Goal: Task Accomplishment & Management: Manage account settings

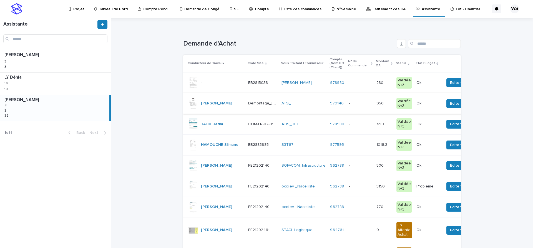
scroll to position [70, 0]
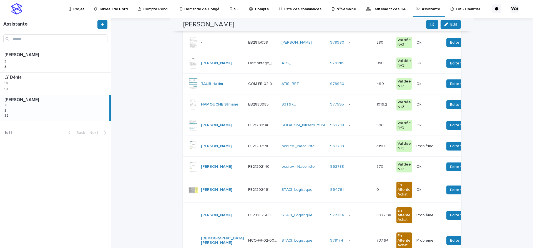
click at [358, 145] on p at bounding box center [359, 146] width 23 height 5
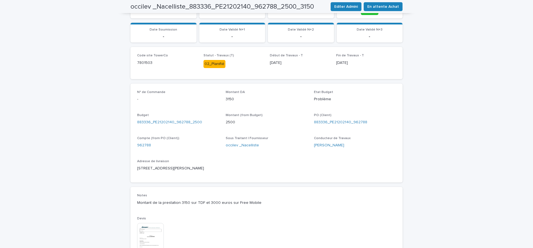
scroll to position [233, 0]
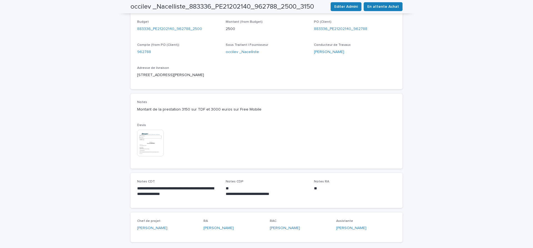
click at [150, 148] on img at bounding box center [150, 143] width 27 height 27
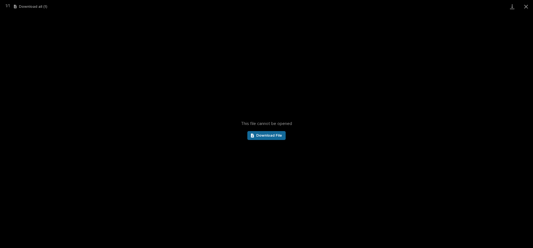
click at [260, 134] on span "Download File" at bounding box center [269, 135] width 26 height 4
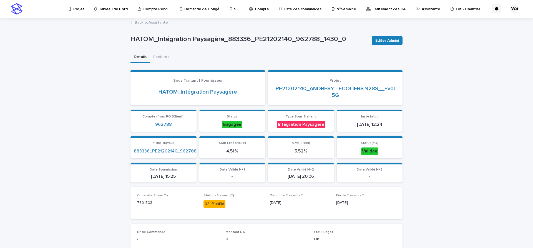
click at [158, 22] on link "Back to Assistante" at bounding box center [151, 22] width 33 height 6
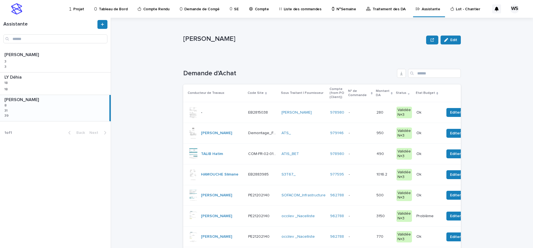
click at [376, 8] on p "Traitement des DA" at bounding box center [388, 6] width 33 height 12
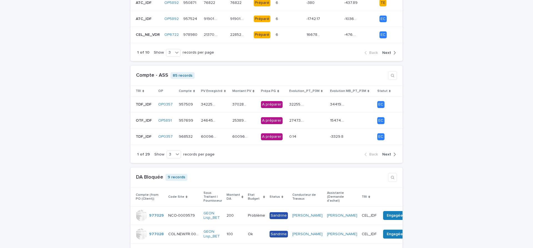
scroll to position [233, 0]
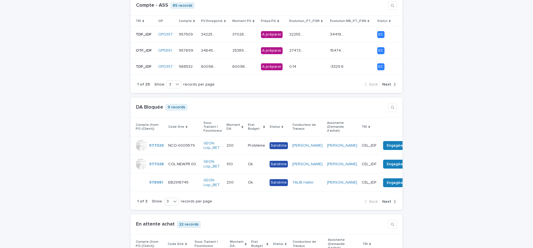
click at [386, 201] on span "Next" at bounding box center [386, 201] width 9 height 4
click at [387, 201] on span "Next" at bounding box center [386, 201] width 9 height 4
click at [373, 201] on span "Back" at bounding box center [373, 201] width 9 height 4
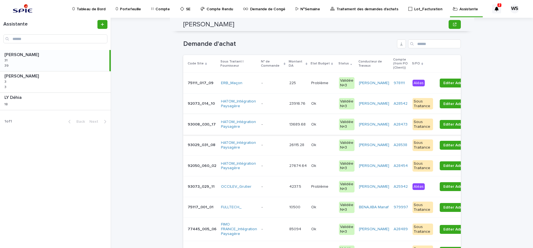
scroll to position [23, 0]
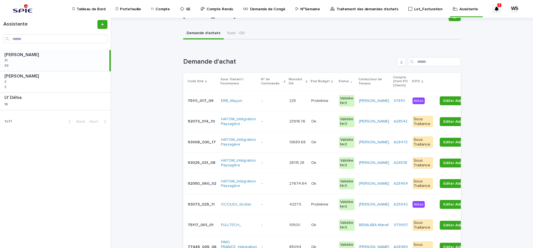
click at [354, 9] on p "Traitement des demandes d'achats" at bounding box center [367, 6] width 62 height 12
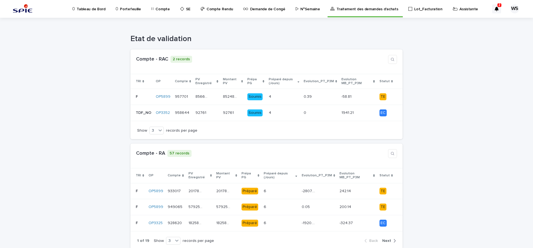
click at [459, 9] on p "Assistante" at bounding box center [468, 6] width 19 height 12
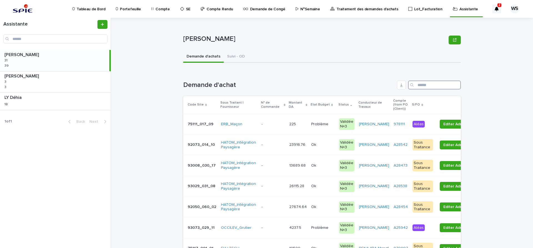
click at [431, 86] on input "Search" at bounding box center [434, 84] width 53 height 9
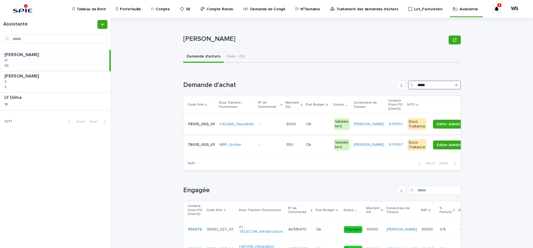
type input "*****"
click at [271, 125] on p at bounding box center [269, 124] width 23 height 5
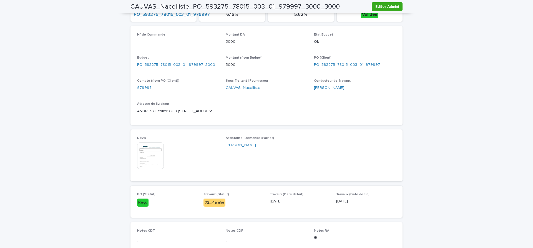
scroll to position [280, 0]
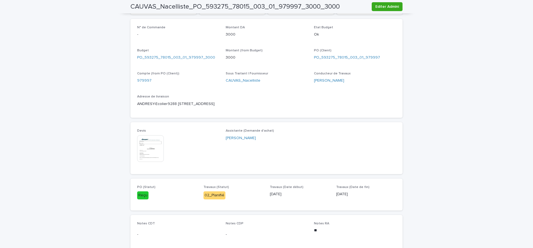
click at [145, 149] on img at bounding box center [150, 148] width 27 height 27
click at [151, 151] on body "Tableau de Bord Portefeuille Compte SE Compte Rendu Demande de Congé N°Semaine …" at bounding box center [266, 124] width 533 height 248
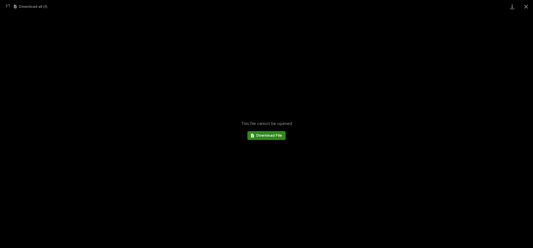
click at [271, 135] on span "Download File" at bounding box center [269, 135] width 26 height 4
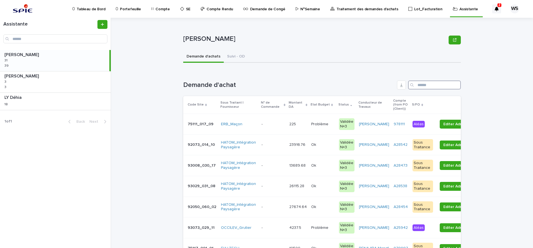
click at [430, 83] on input "Search" at bounding box center [434, 84] width 53 height 9
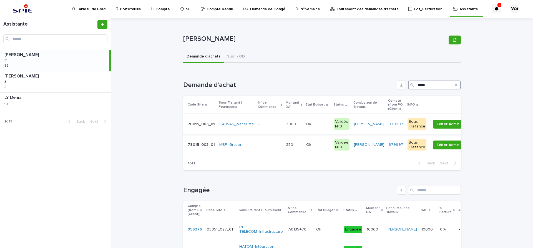
type input "*****"
click at [270, 123] on p at bounding box center [269, 124] width 23 height 5
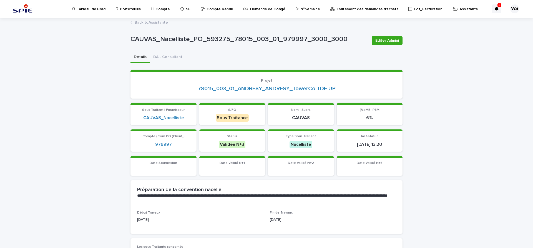
click at [355, 9] on p "Traitement des demandes d'achats" at bounding box center [367, 6] width 62 height 12
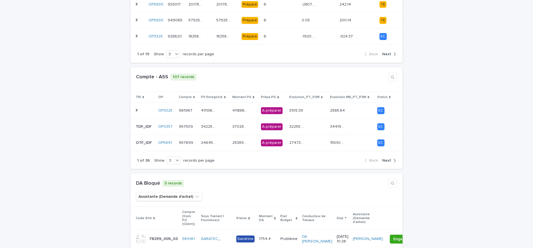
scroll to position [280, 0]
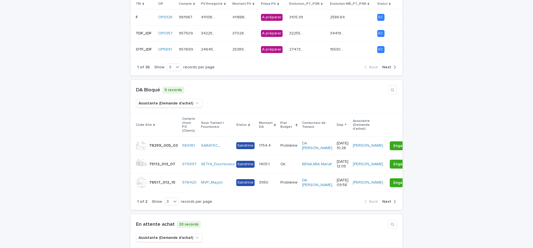
click at [387, 202] on span "Next" at bounding box center [386, 201] width 9 height 4
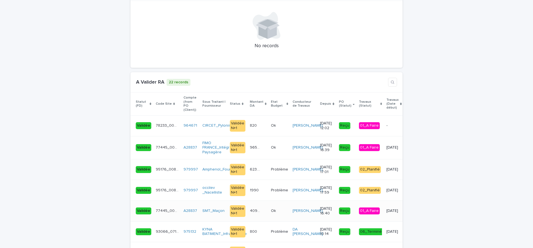
scroll to position [746, 0]
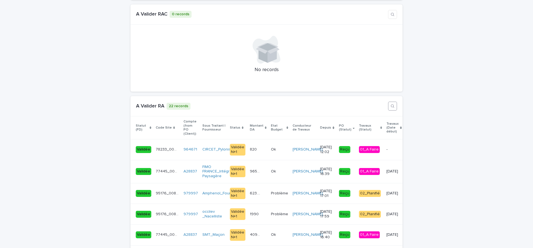
click at [392, 104] on icon "button" at bounding box center [392, 106] width 4 height 4
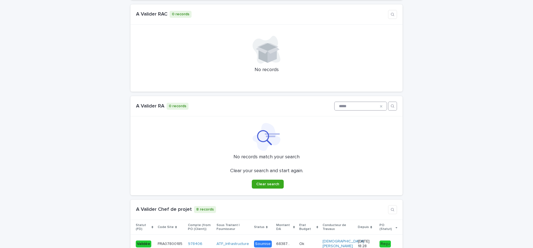
type input "*****"
click at [381, 105] on icon at bounding box center [381, 106] width 2 height 2
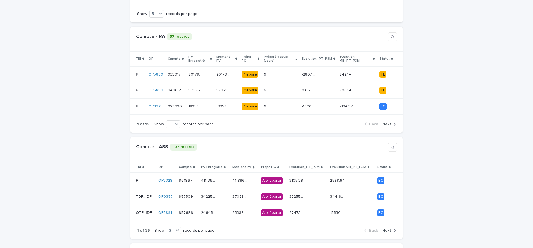
scroll to position [0, 0]
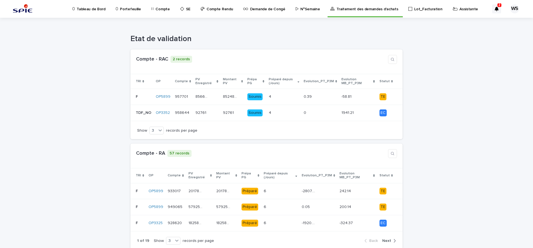
click at [160, 9] on p "Compte" at bounding box center [162, 6] width 14 height 12
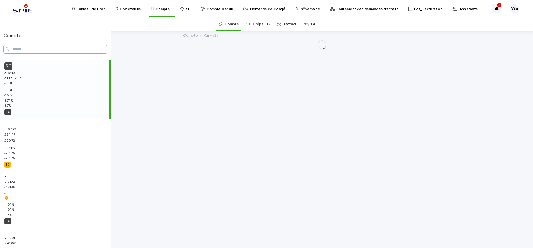
click at [24, 48] on input "Search" at bounding box center [55, 49] width 104 height 9
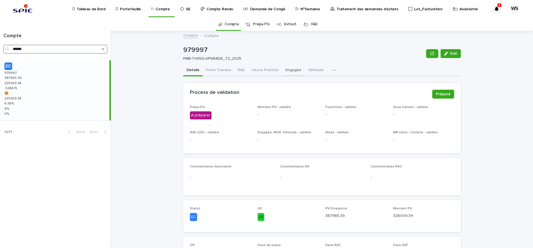
type input "******"
click at [289, 69] on button "Engagée" at bounding box center [293, 71] width 23 height 12
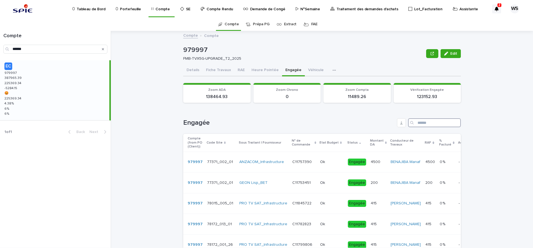
click at [439, 122] on input "Search" at bounding box center [434, 122] width 53 height 9
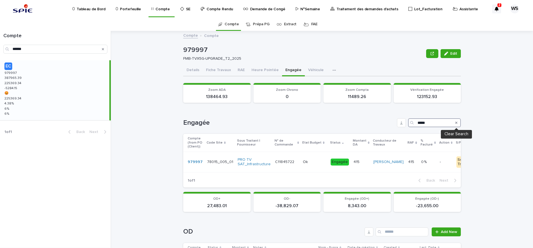
type input "*****"
click at [456, 123] on icon "Search" at bounding box center [456, 123] width 2 height 2
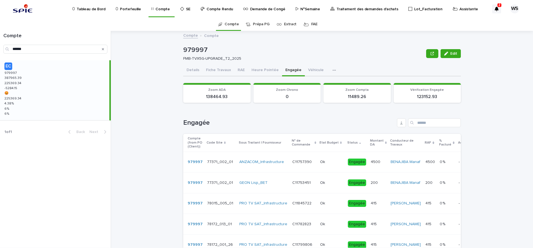
click at [348, 8] on p "Traitement des demandes d'achats" at bounding box center [367, 6] width 62 height 12
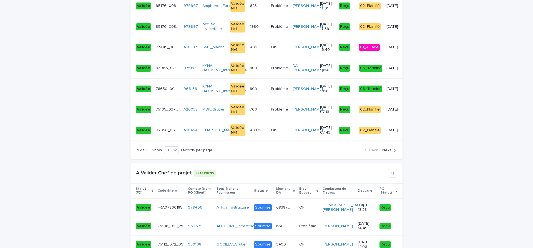
scroll to position [1049, 0]
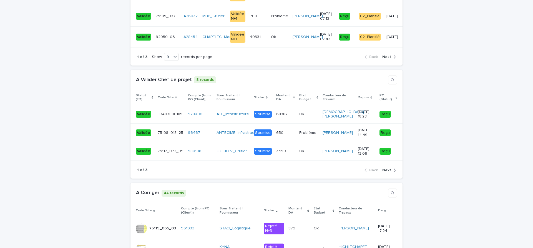
click at [389, 170] on span "Next" at bounding box center [386, 170] width 9 height 4
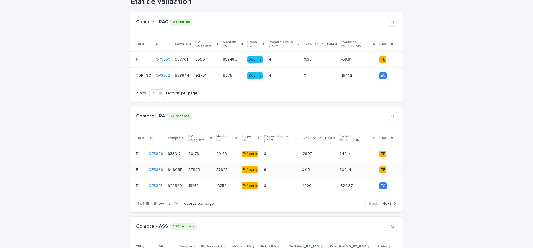
scroll to position [0, 0]
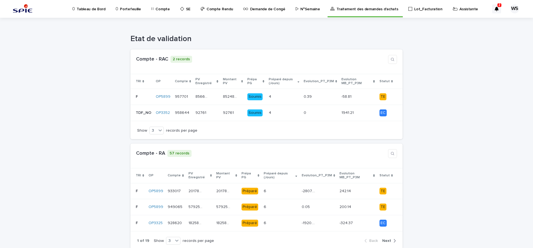
click at [459, 8] on p "Assistante" at bounding box center [468, 6] width 19 height 12
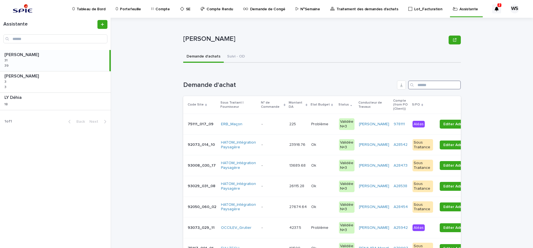
click at [432, 82] on input "Search" at bounding box center [434, 84] width 53 height 9
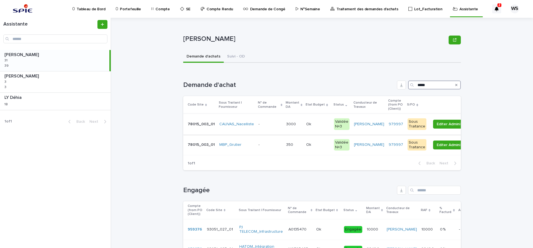
type input "*****"
click at [271, 126] on p at bounding box center [269, 124] width 23 height 5
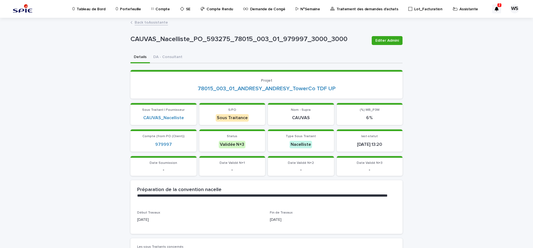
click at [157, 22] on link "Back to Assistante" at bounding box center [151, 22] width 33 height 6
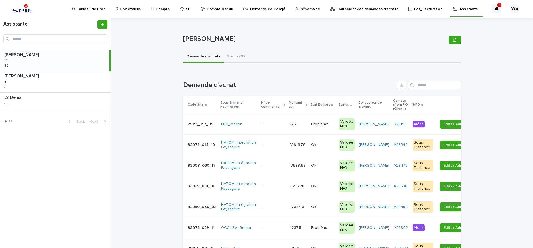
click at [271, 125] on p at bounding box center [272, 124] width 23 height 5
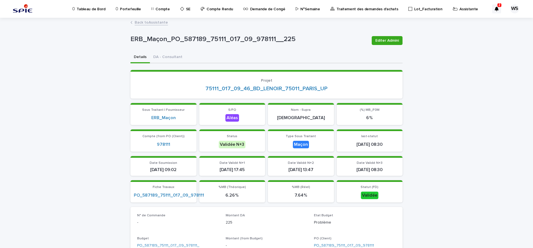
click at [158, 21] on link "Back to Assistante" at bounding box center [151, 22] width 33 height 6
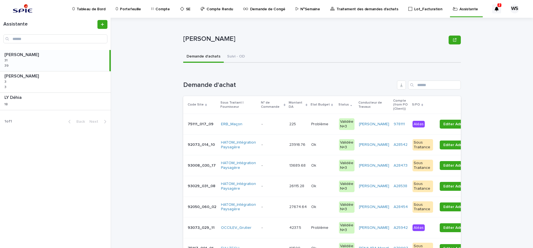
click at [360, 9] on p "Traitement des demandes d'achats" at bounding box center [367, 6] width 62 height 12
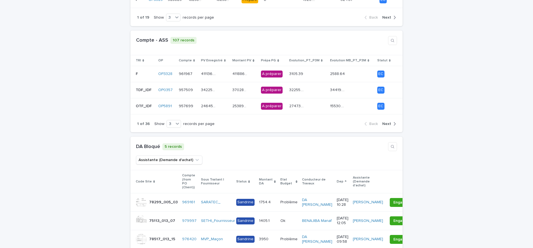
scroll to position [280, 0]
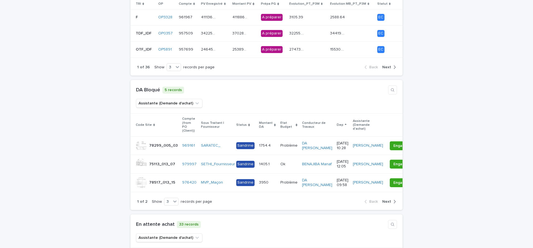
click at [388, 203] on span "Next" at bounding box center [386, 201] width 9 height 4
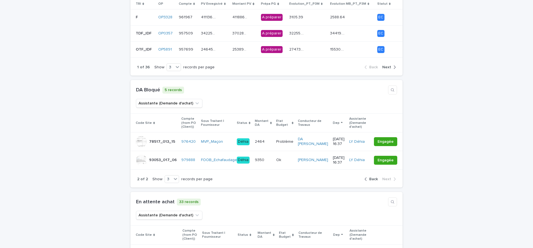
click at [374, 177] on span "Back" at bounding box center [373, 179] width 9 height 4
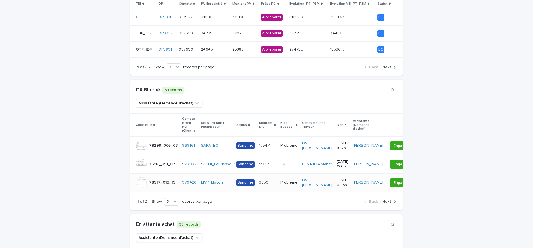
click at [273, 178] on div "3950 3950" at bounding box center [267, 182] width 17 height 9
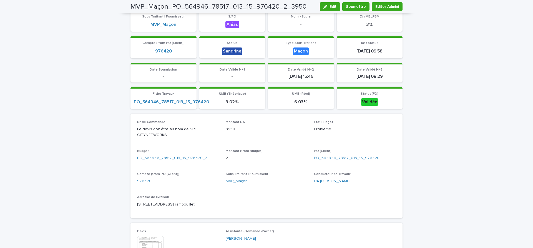
scroll to position [163, 0]
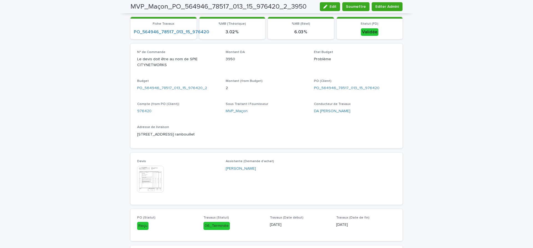
click at [146, 176] on img at bounding box center [150, 179] width 27 height 27
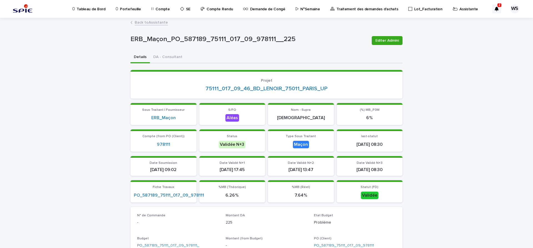
click at [459, 9] on p "Assistante" at bounding box center [468, 6] width 19 height 12
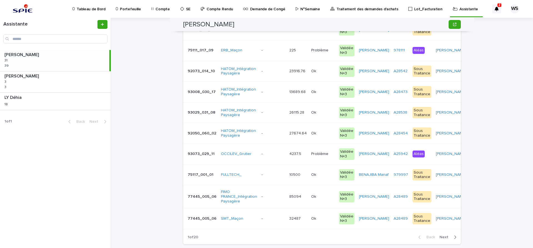
scroll to position [646, 0]
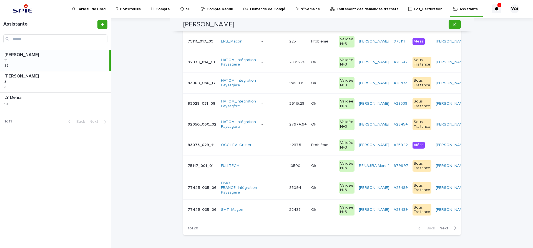
click at [362, 9] on p "Traitement des demandes d'achats" at bounding box center [367, 6] width 62 height 12
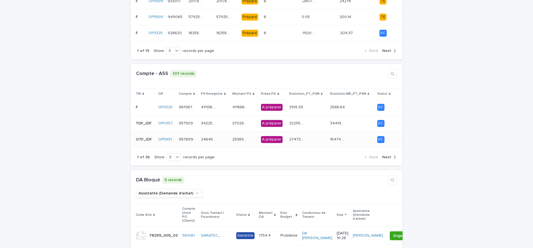
scroll to position [280, 0]
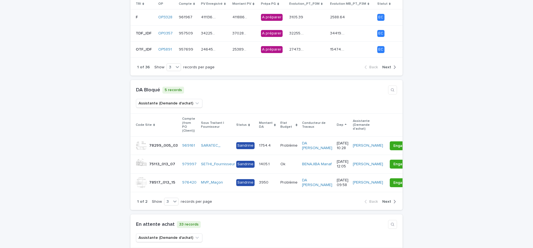
click at [388, 203] on span "Next" at bounding box center [386, 201] width 9 height 4
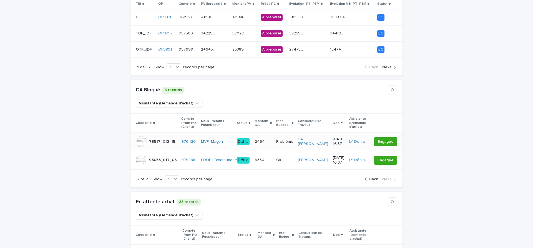
click at [228, 139] on div "MVP_Maçon" at bounding box center [216, 141] width 31 height 5
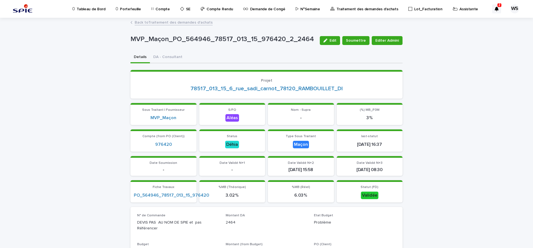
click at [181, 23] on link "Back to Traitement des demandes d'achats" at bounding box center [174, 22] width 78 height 6
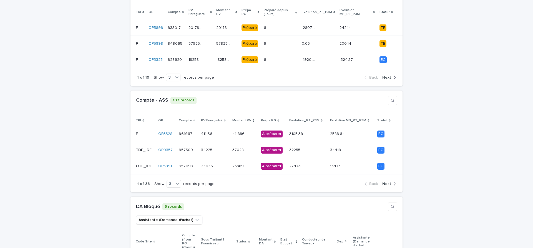
scroll to position [256, 0]
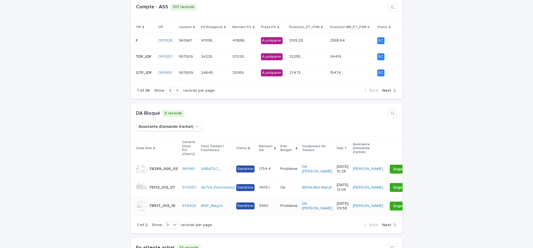
click at [228, 204] on div "MVP_Maçon" at bounding box center [216, 205] width 31 height 5
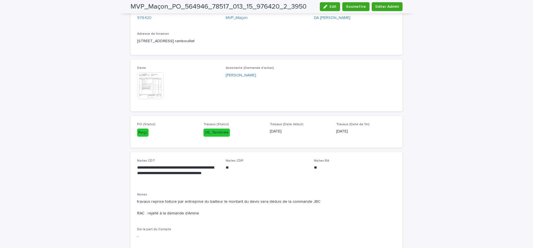
click at [148, 86] on img at bounding box center [150, 85] width 27 height 27
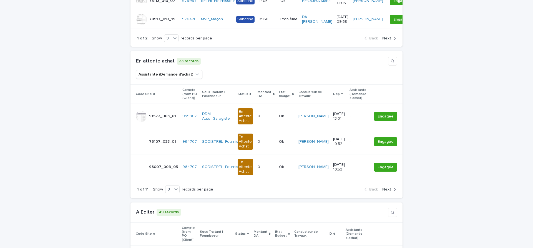
scroll to position [373, 0]
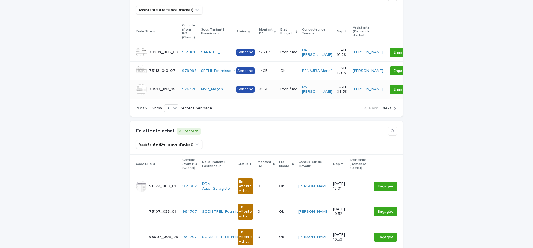
click at [231, 88] on div "MVP_Maçon" at bounding box center [216, 89] width 31 height 5
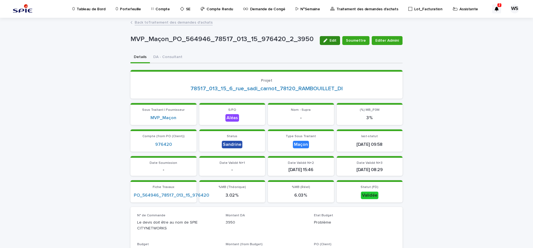
click at [334, 42] on span "Edit" at bounding box center [332, 41] width 7 height 4
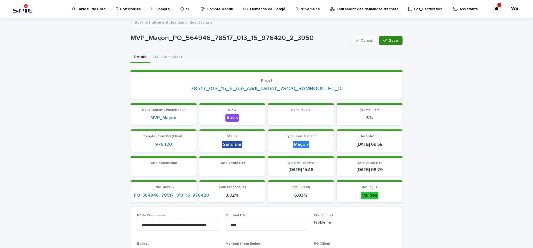
click at [396, 40] on span "Save" at bounding box center [393, 41] width 9 height 4
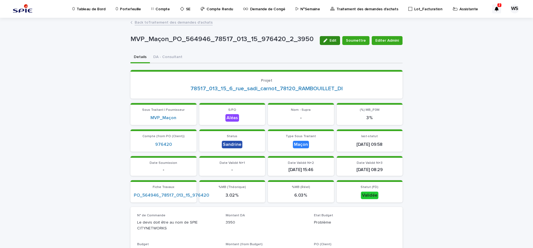
click at [333, 43] on button "Edit" at bounding box center [330, 40] width 20 height 9
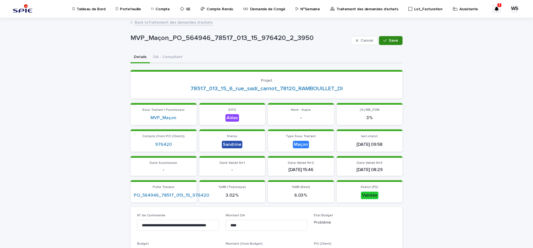
click at [398, 40] on span "Save" at bounding box center [393, 41] width 9 height 4
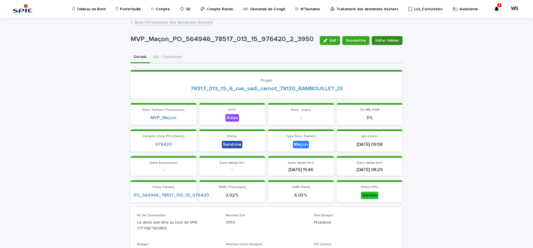
click at [388, 39] on span "Editer Admini" at bounding box center [387, 41] width 24 height 6
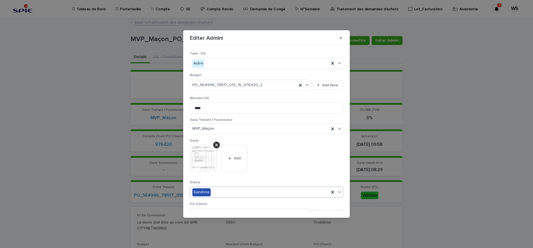
click at [337, 190] on icon at bounding box center [339, 192] width 6 height 6
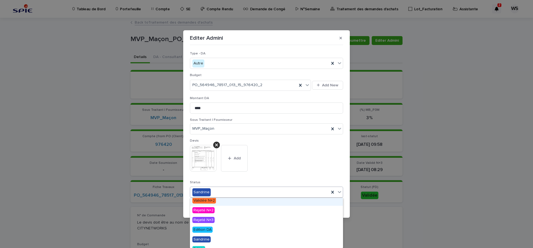
scroll to position [66, 0]
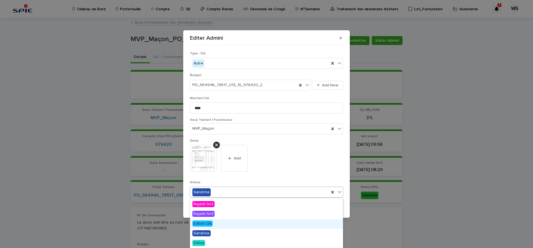
click at [207, 223] on span "Edition DA" at bounding box center [202, 223] width 20 height 6
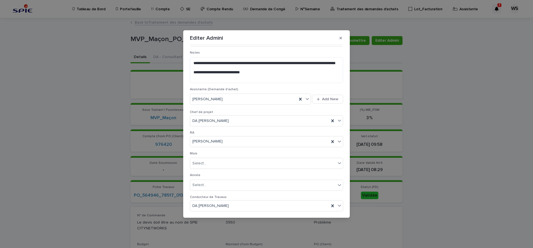
scroll to position [301, 0]
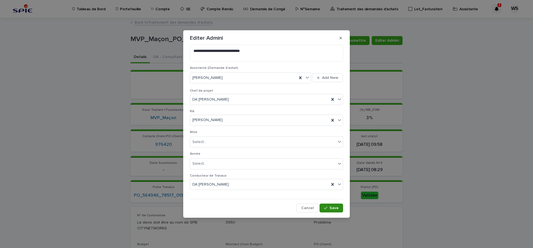
click at [338, 208] on span "Save" at bounding box center [333, 208] width 9 height 4
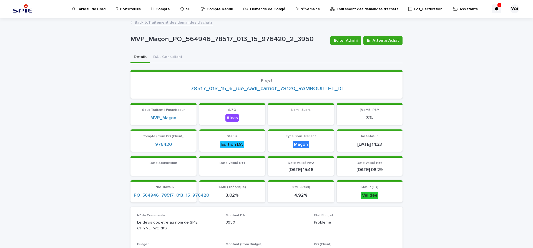
click at [174, 22] on link "Back to Traitement des demandes d'achats" at bounding box center [174, 22] width 78 height 6
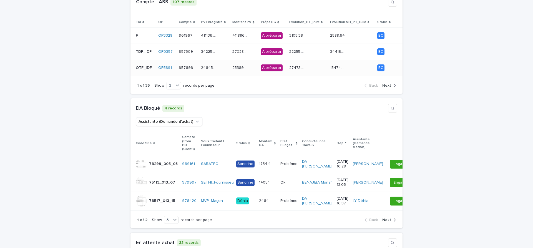
scroll to position [280, 0]
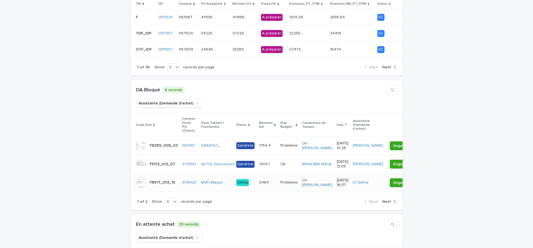
click at [229, 180] on div "MVP_Maçon" at bounding box center [216, 182] width 31 height 5
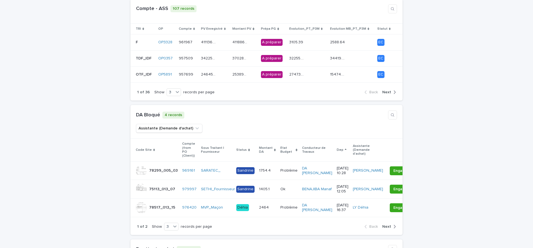
scroll to position [280, 0]
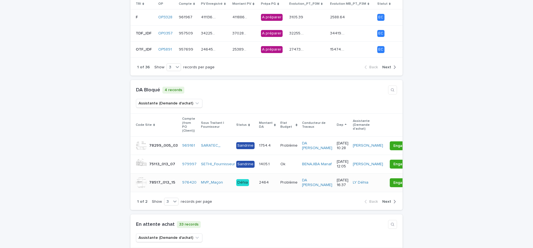
click at [228, 182] on div "MVP_Maçon" at bounding box center [216, 182] width 31 height 5
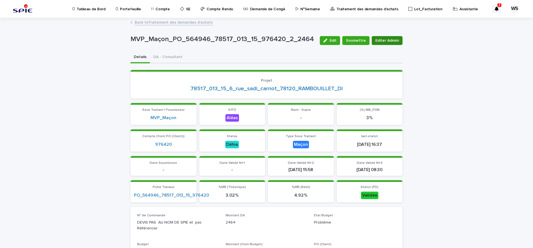
click at [386, 40] on span "Editer Admini" at bounding box center [387, 41] width 24 height 6
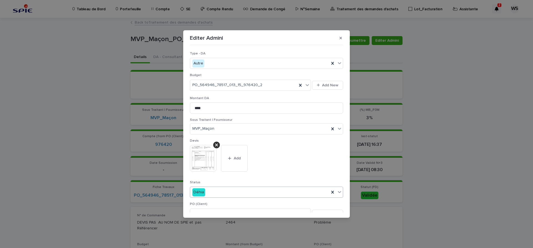
click at [339, 192] on icon at bounding box center [339, 192] width 3 height 2
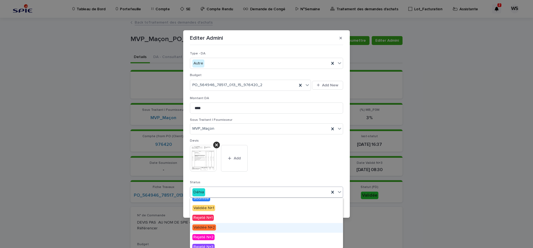
scroll to position [66, 0]
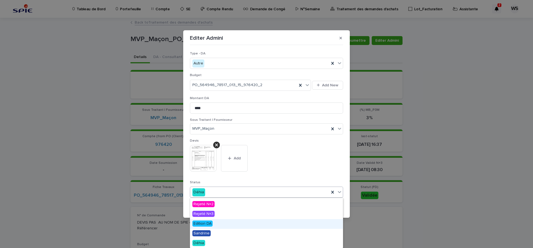
click at [206, 222] on span "Edition DA" at bounding box center [202, 223] width 20 height 6
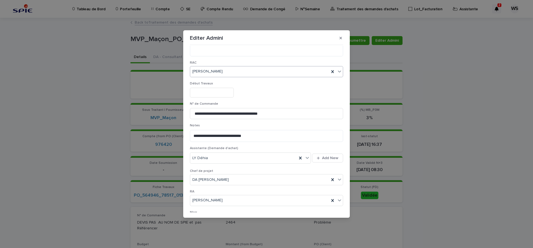
scroll to position [210, 0]
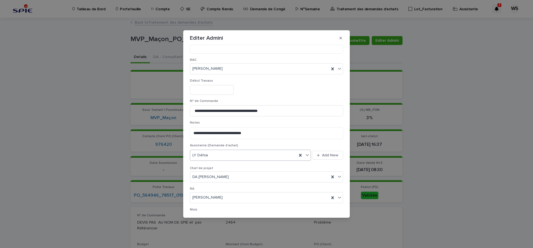
click at [307, 155] on icon at bounding box center [306, 155] width 3 height 2
click at [212, 186] on div "[PERSON_NAME]" at bounding box center [250, 186] width 121 height 10
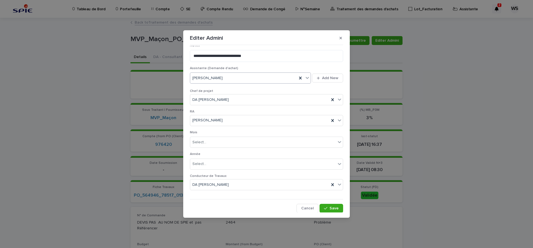
scroll to position [287, 0]
click at [336, 209] on span "Save" at bounding box center [333, 208] width 9 height 4
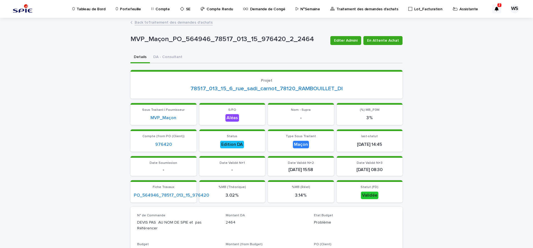
click at [169, 23] on link "Back to Traitement des demandes d'achats" at bounding box center [174, 22] width 78 height 6
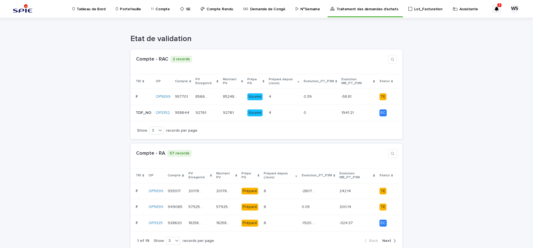
click at [459, 9] on p "Assistante" at bounding box center [468, 6] width 19 height 12
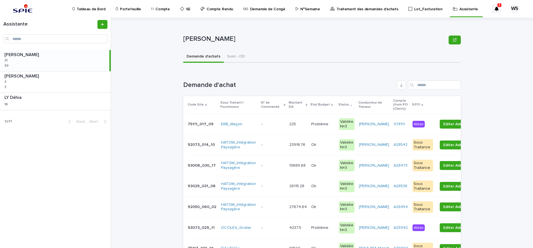
click at [270, 125] on p at bounding box center [272, 124] width 23 height 5
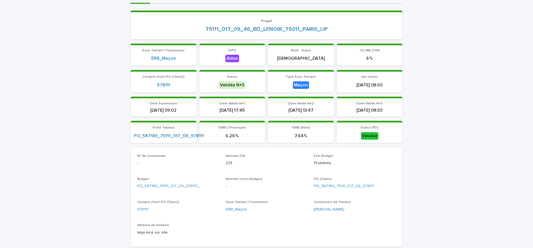
scroll to position [70, 0]
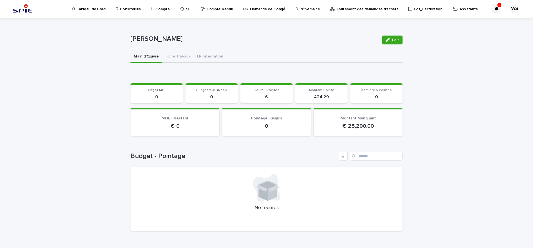
click at [459, 9] on p "Assistante" at bounding box center [468, 6] width 19 height 12
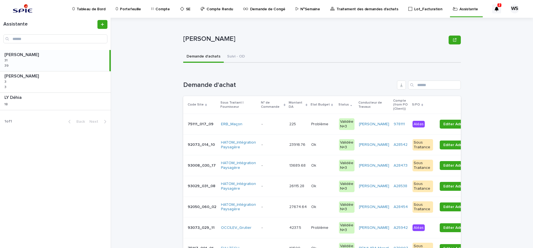
click at [275, 123] on p at bounding box center [272, 124] width 23 height 5
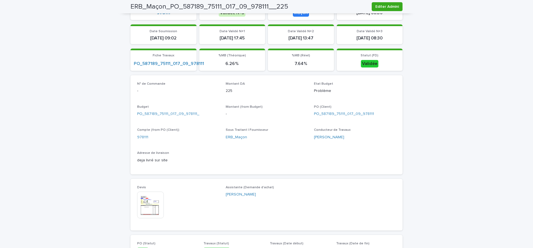
scroll to position [140, 0]
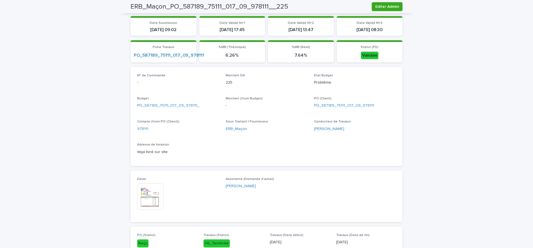
click at [149, 201] on img at bounding box center [150, 196] width 27 height 27
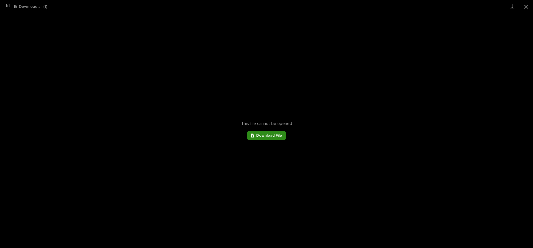
click at [272, 135] on span "Download File" at bounding box center [269, 135] width 26 height 4
click at [258, 135] on span "Download File" at bounding box center [269, 135] width 26 height 4
click at [223, 84] on div "This file cannot be opened Download File" at bounding box center [266, 130] width 533 height 235
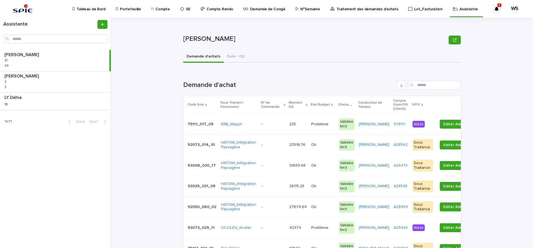
click at [274, 125] on p at bounding box center [272, 124] width 23 height 5
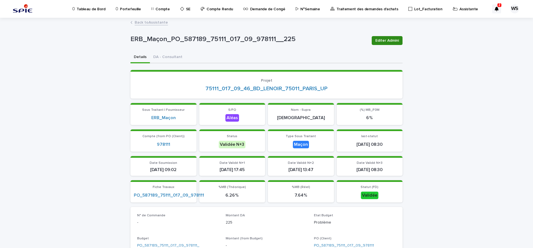
click at [387, 41] on span "Editer Admini" at bounding box center [387, 41] width 24 height 6
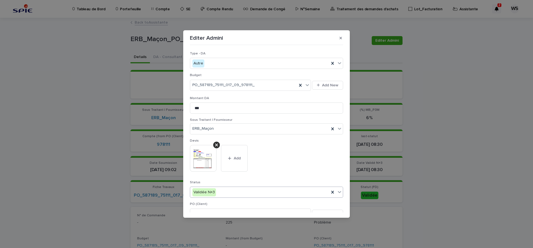
click at [339, 191] on icon at bounding box center [339, 192] width 6 height 6
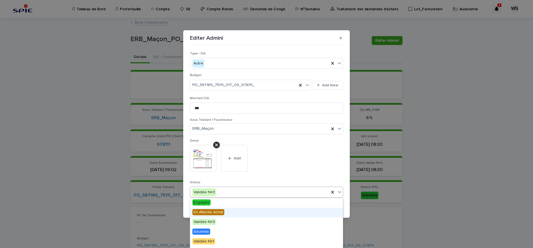
scroll to position [66, 0]
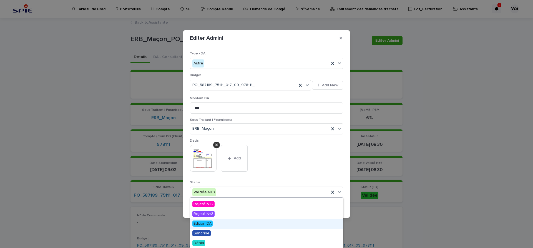
drag, startPoint x: 204, startPoint y: 223, endPoint x: 207, endPoint y: 219, distance: 5.0
click at [204, 223] on span "Edition DA" at bounding box center [202, 223] width 20 height 6
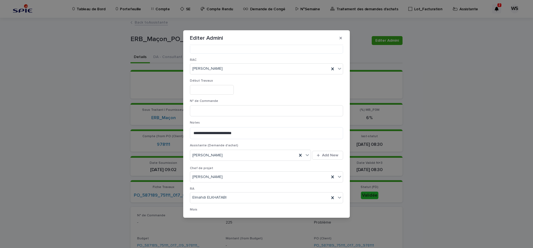
scroll to position [287, 0]
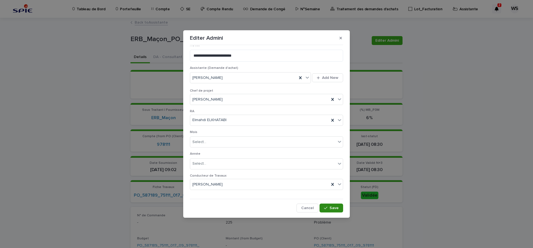
click at [337, 207] on span "Save" at bounding box center [333, 208] width 9 height 4
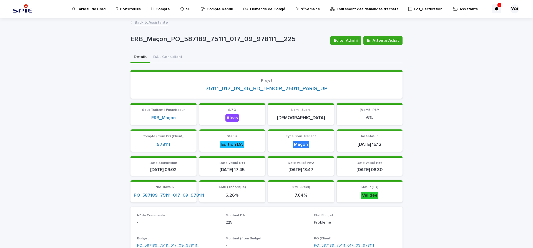
click at [151, 22] on link "Back to Assistante" at bounding box center [151, 22] width 33 height 6
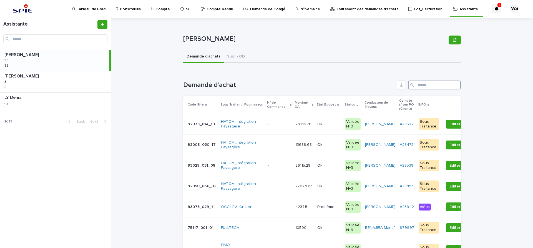
click at [434, 86] on input "Search" at bounding box center [434, 84] width 53 height 9
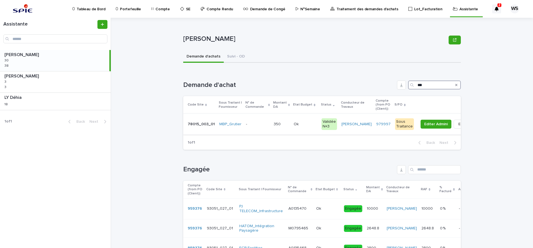
type input "***"
click at [256, 122] on p at bounding box center [257, 124] width 23 height 5
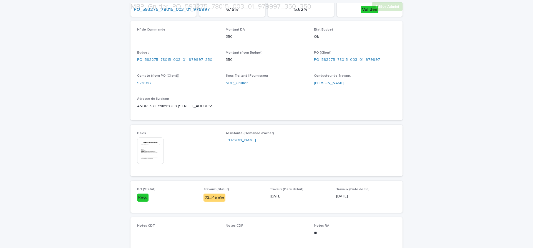
scroll to position [186, 0]
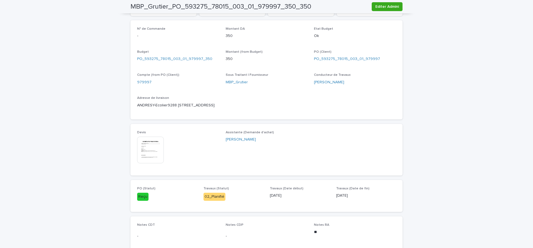
click at [151, 150] on img at bounding box center [150, 149] width 27 height 27
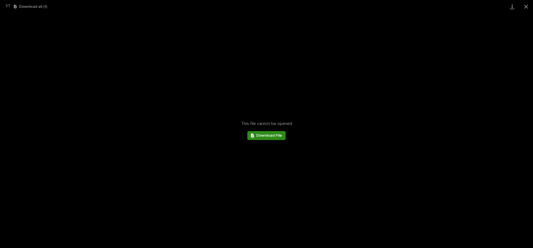
click at [273, 135] on span "Download File" at bounding box center [269, 135] width 26 height 4
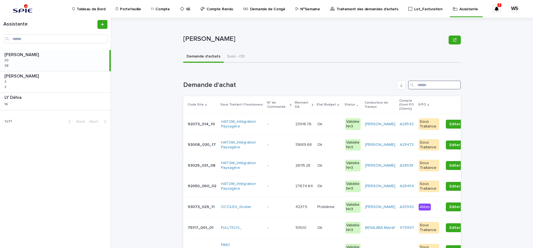
click at [427, 85] on input "Search" at bounding box center [434, 84] width 53 height 9
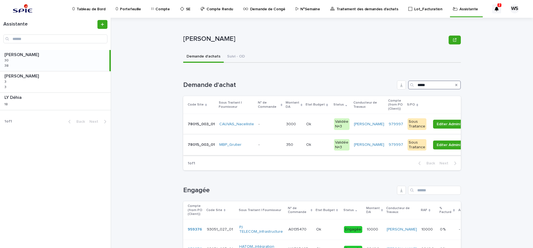
type input "*****"
click at [265, 148] on div "- -" at bounding box center [269, 144] width 23 height 9
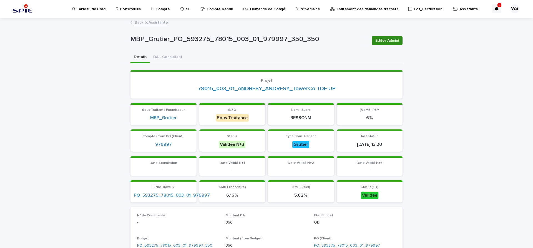
click at [387, 40] on span "Editer Admini" at bounding box center [387, 41] width 24 height 6
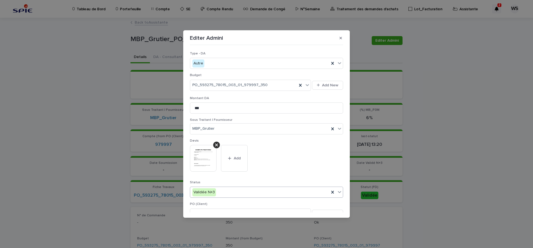
click at [338, 192] on icon at bounding box center [339, 192] width 6 height 6
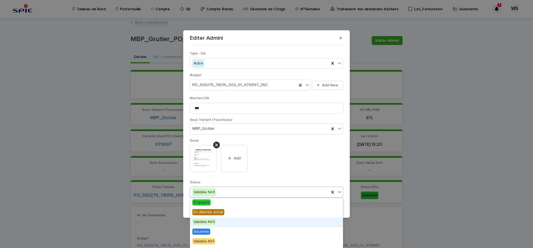
scroll to position [66, 0]
click at [205, 223] on span "Edition DA" at bounding box center [202, 223] width 20 height 6
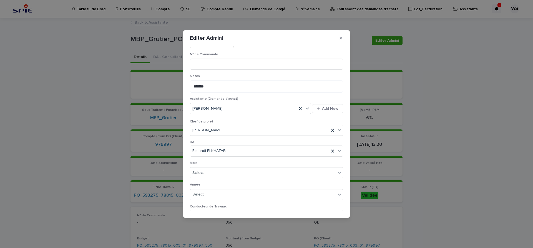
scroll to position [287, 0]
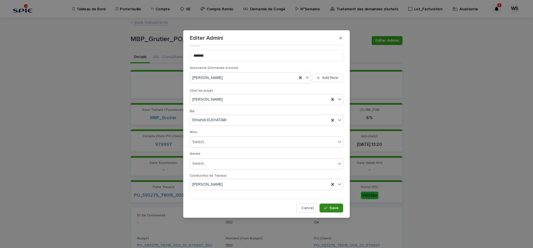
click at [336, 207] on span "Save" at bounding box center [333, 208] width 9 height 4
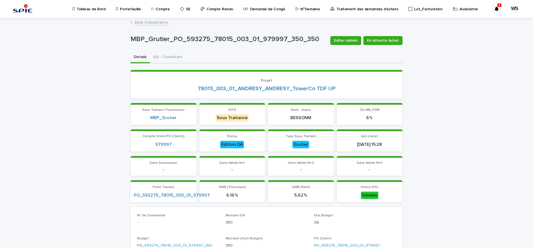
click at [162, 22] on link "Back to Assistante" at bounding box center [151, 22] width 33 height 6
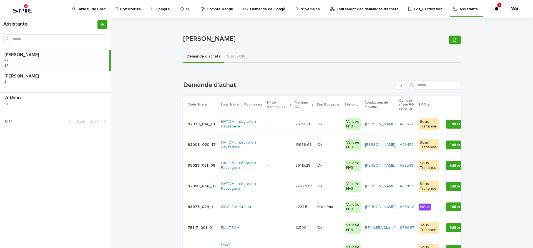
click at [277, 124] on p at bounding box center [278, 124] width 23 height 5
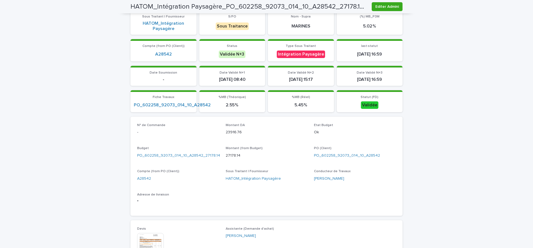
scroll to position [210, 0]
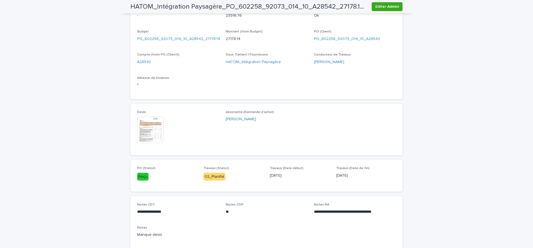
click at [149, 134] on img at bounding box center [150, 129] width 27 height 27
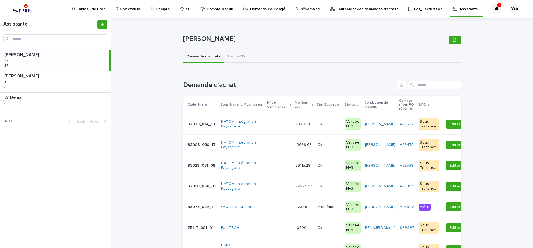
click at [279, 125] on p at bounding box center [278, 124] width 23 height 5
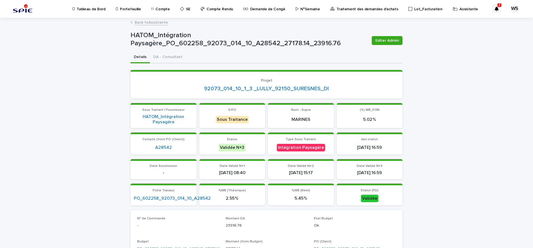
scroll to position [140, 0]
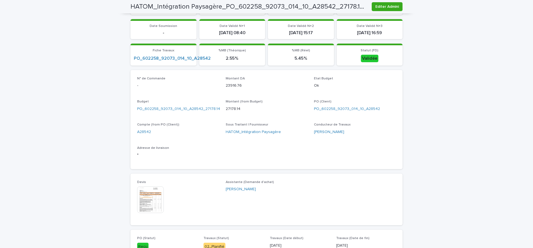
click at [152, 202] on img at bounding box center [150, 199] width 27 height 27
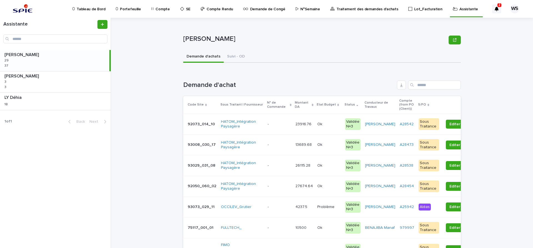
click at [326, 125] on p at bounding box center [328, 124] width 23 height 5
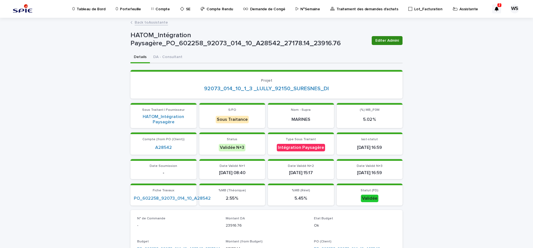
click at [395, 41] on span "Editer Admini" at bounding box center [387, 41] width 24 height 6
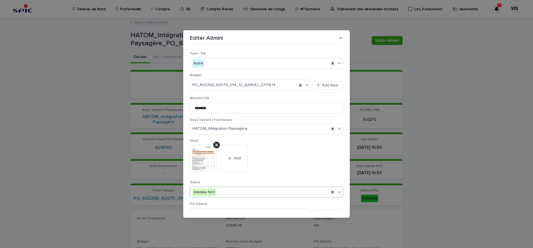
click at [340, 191] on icon at bounding box center [339, 192] width 6 height 6
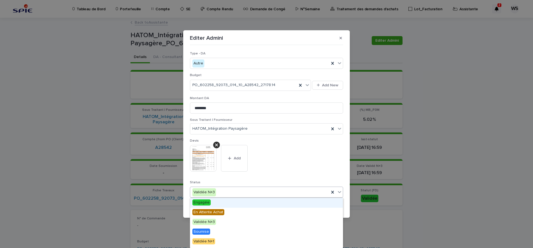
scroll to position [66, 0]
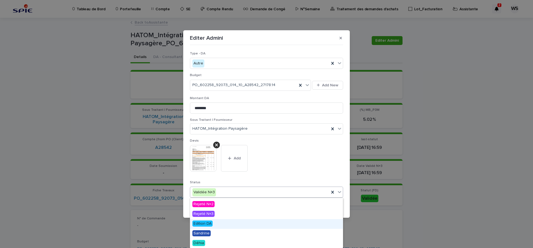
click at [199, 223] on span "Edition DA" at bounding box center [202, 223] width 20 height 6
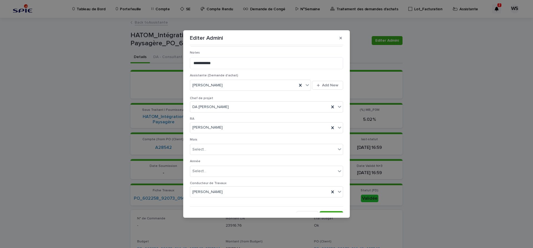
scroll to position [287, 0]
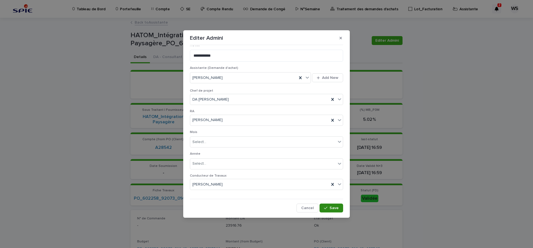
click at [331, 208] on span "Save" at bounding box center [333, 208] width 9 height 4
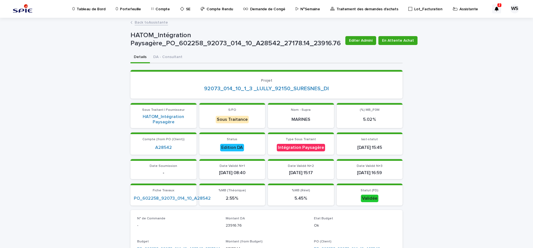
click at [160, 23] on link "Back to Assistante" at bounding box center [151, 22] width 33 height 6
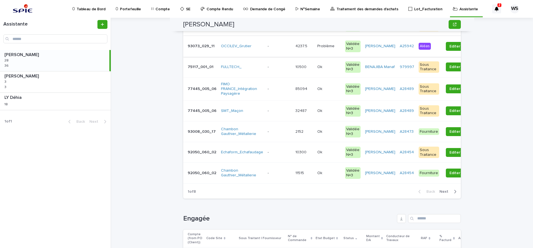
scroll to position [47, 0]
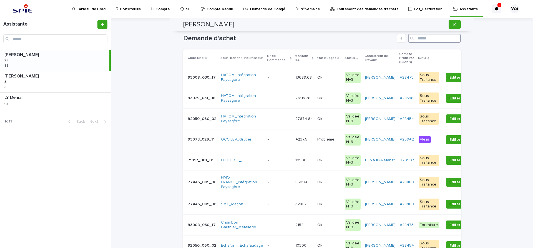
click at [434, 38] on input "Search" at bounding box center [434, 38] width 53 height 9
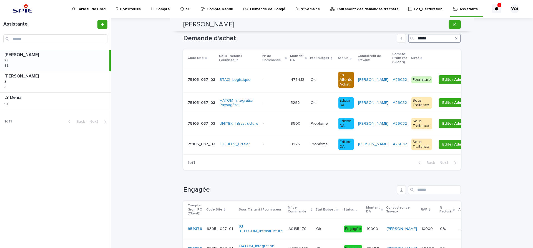
type input "******"
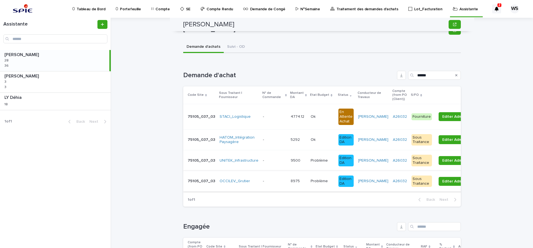
scroll to position [0, 0]
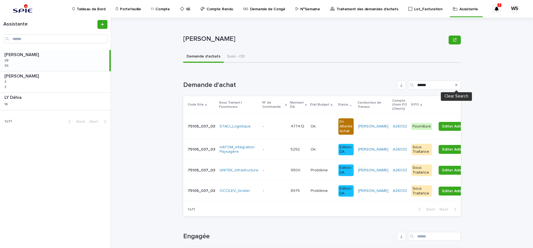
click at [456, 84] on icon "Search" at bounding box center [456, 84] width 2 height 3
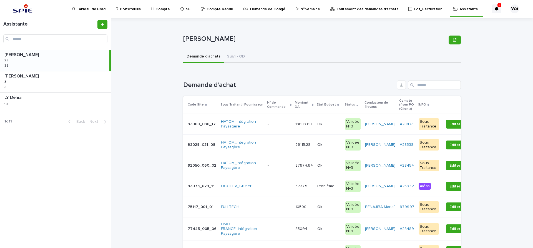
click at [281, 125] on p at bounding box center [278, 124] width 23 height 5
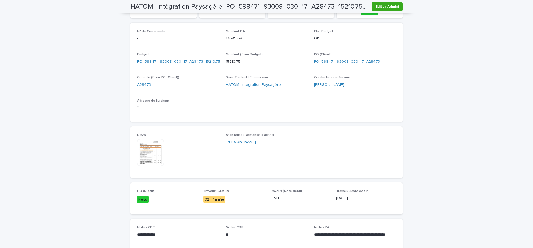
scroll to position [186, 0]
click at [150, 156] on img at bounding box center [150, 153] width 27 height 27
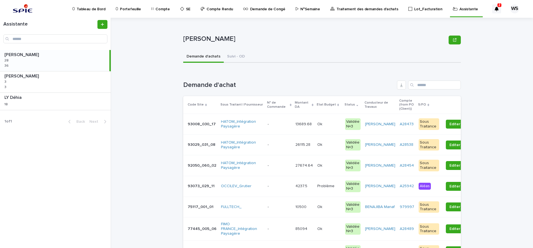
click at [327, 124] on p at bounding box center [328, 124] width 23 height 5
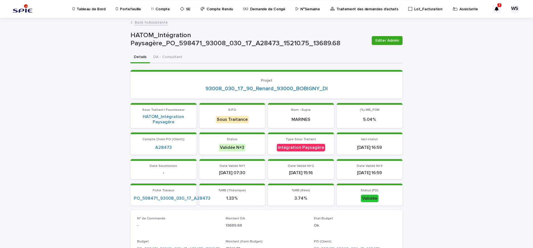
scroll to position [117, 0]
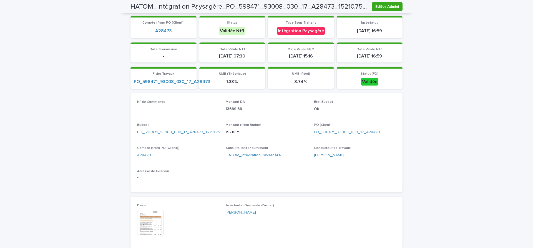
click at [153, 225] on img at bounding box center [150, 222] width 27 height 27
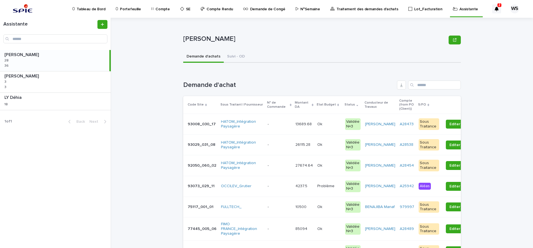
click at [280, 125] on p at bounding box center [278, 124] width 23 height 5
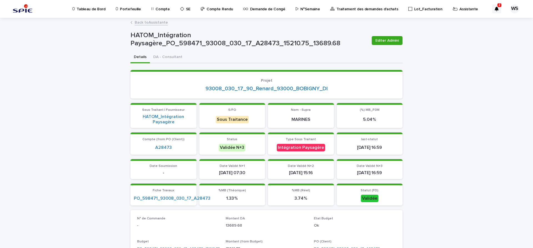
click at [158, 22] on link "Back to Assistante" at bounding box center [151, 22] width 33 height 6
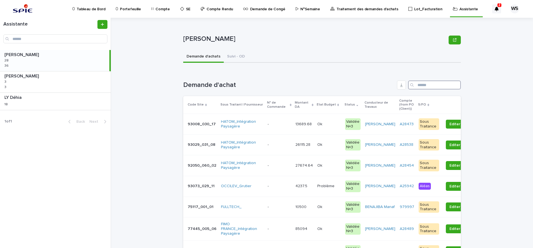
click at [427, 83] on input "Search" at bounding box center [434, 84] width 53 height 9
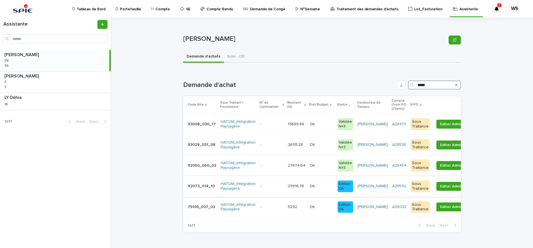
type input "*****"
click at [298, 191] on td "23916.76 23916.76" at bounding box center [296, 186] width 22 height 21
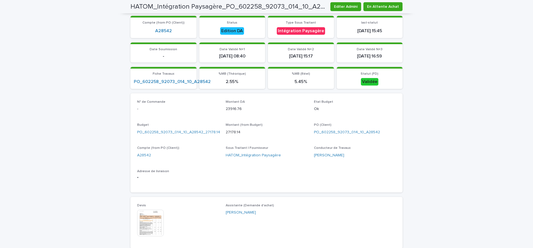
scroll to position [210, 0]
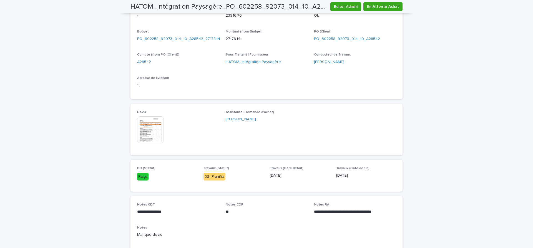
click at [151, 132] on img at bounding box center [150, 129] width 27 height 27
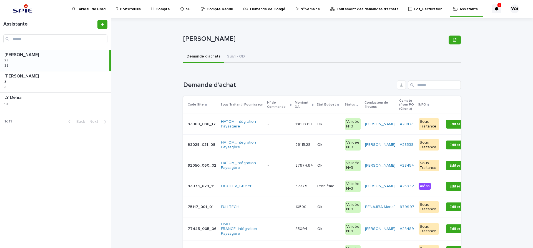
click at [282, 127] on div "- -" at bounding box center [278, 124] width 23 height 9
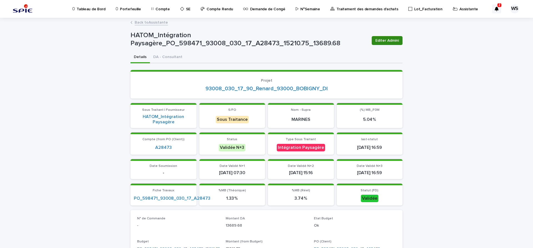
click at [388, 41] on span "Editer Admini" at bounding box center [387, 41] width 24 height 6
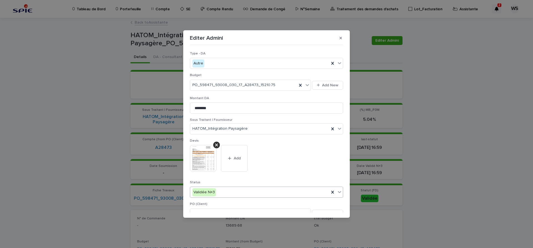
click at [339, 191] on icon at bounding box center [339, 192] width 6 height 6
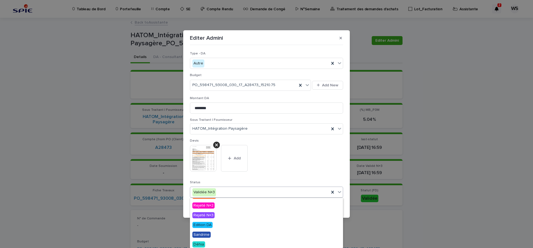
scroll to position [66, 0]
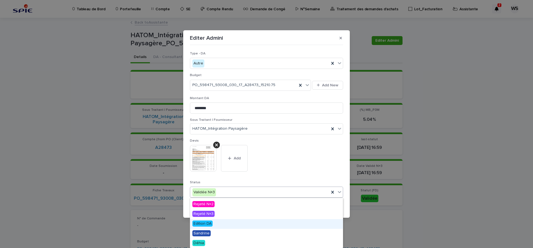
click at [201, 222] on span "Edition DA" at bounding box center [202, 223] width 20 height 6
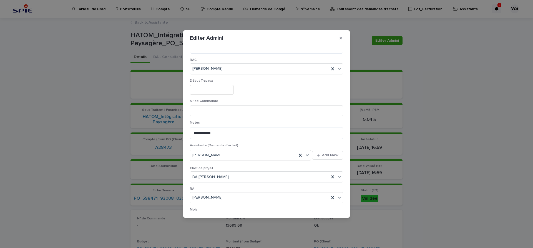
scroll to position [287, 0]
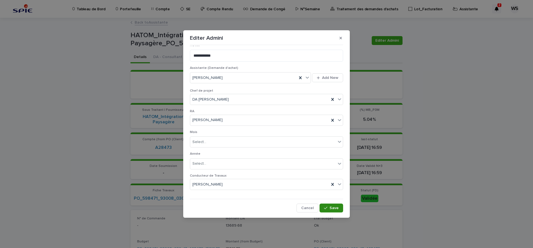
click at [333, 209] on span "Save" at bounding box center [333, 208] width 9 height 4
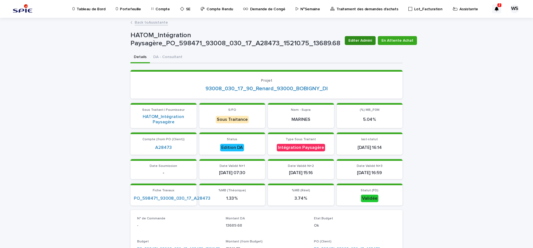
click at [356, 39] on span "Editer Admini" at bounding box center [360, 41] width 24 height 6
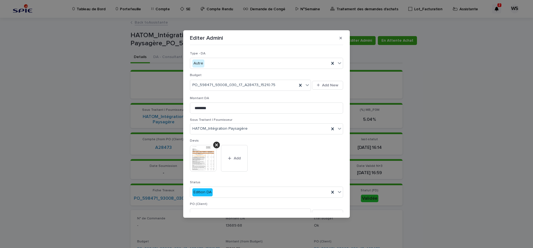
click at [463, 92] on div "**********" at bounding box center [266, 124] width 533 height 248
click at [341, 38] on icon "button" at bounding box center [340, 38] width 2 height 2
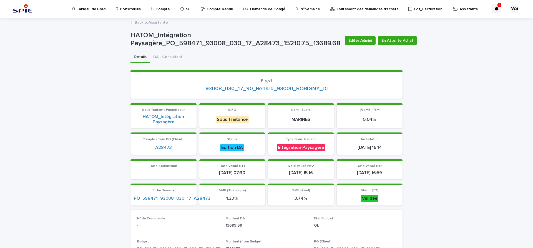
click at [162, 21] on link "Back to Assistante" at bounding box center [151, 22] width 33 height 6
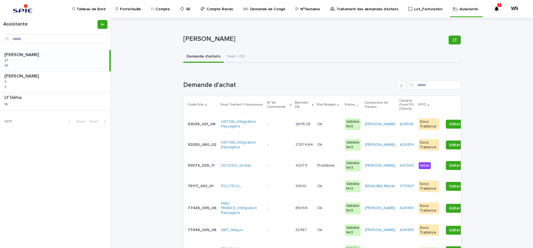
click at [278, 125] on p at bounding box center [278, 124] width 23 height 5
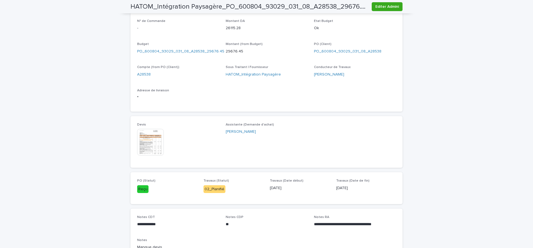
scroll to position [210, 0]
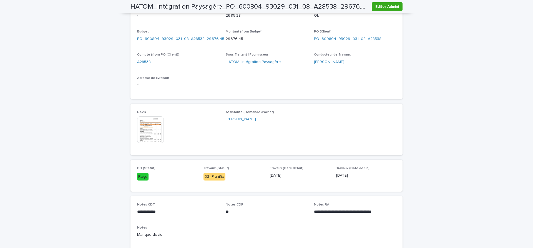
click at [150, 131] on img at bounding box center [150, 129] width 27 height 27
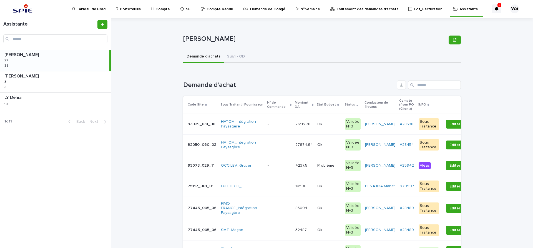
click at [325, 128] on div "Ok Ok" at bounding box center [328, 124] width 23 height 9
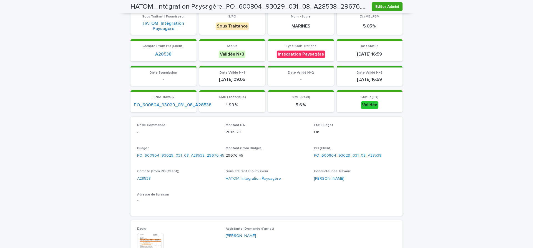
scroll to position [163, 0]
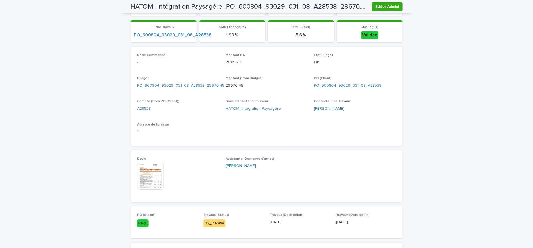
click at [152, 179] on img at bounding box center [150, 176] width 27 height 27
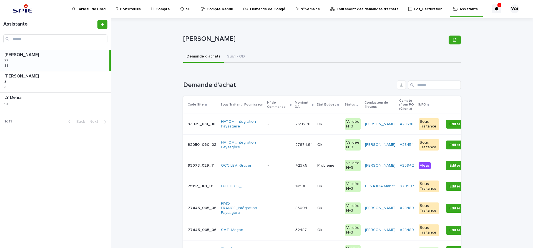
click at [331, 124] on p at bounding box center [328, 124] width 23 height 5
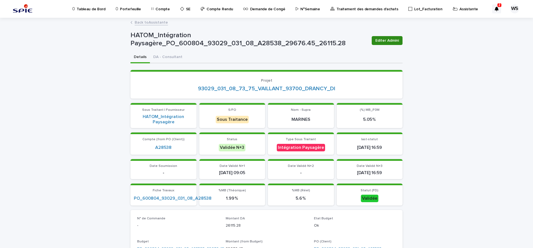
click at [396, 39] on span "Editer Admini" at bounding box center [387, 41] width 24 height 6
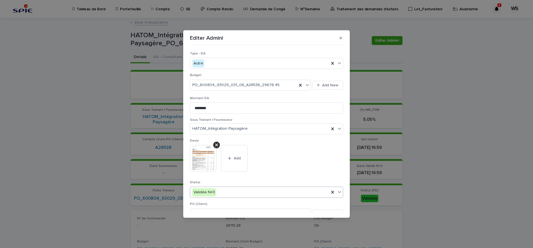
click at [339, 191] on icon at bounding box center [339, 192] width 6 height 6
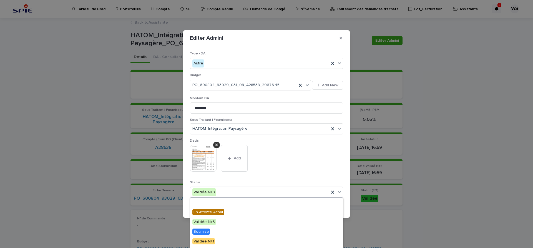
scroll to position [66, 0]
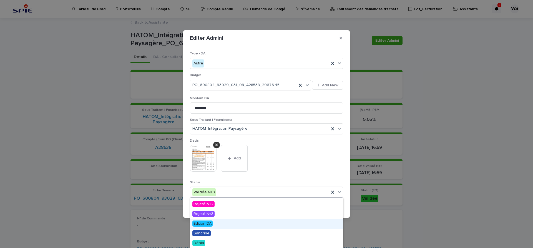
click at [205, 222] on span "Edition DA" at bounding box center [202, 223] width 20 height 6
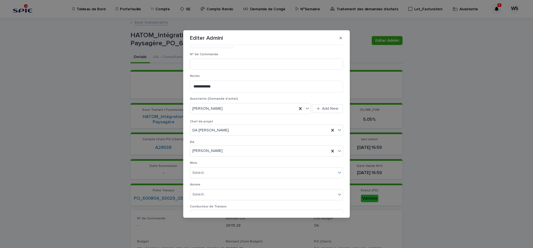
scroll to position [287, 0]
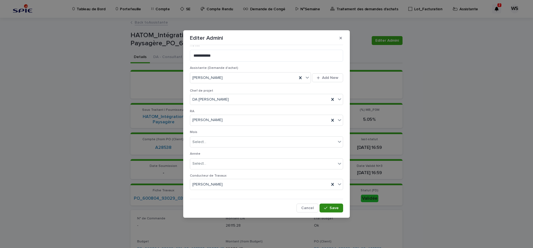
click at [336, 208] on span "Save" at bounding box center [333, 208] width 9 height 4
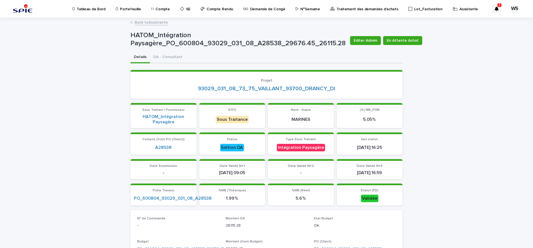
click at [161, 21] on link "Back to Assistante" at bounding box center [151, 22] width 33 height 6
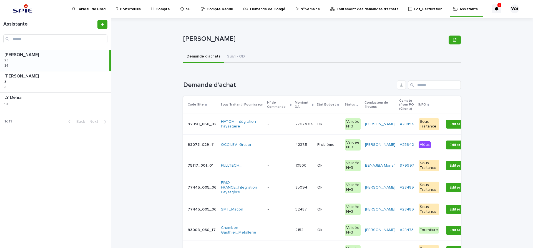
click at [278, 123] on p at bounding box center [278, 124] width 23 height 5
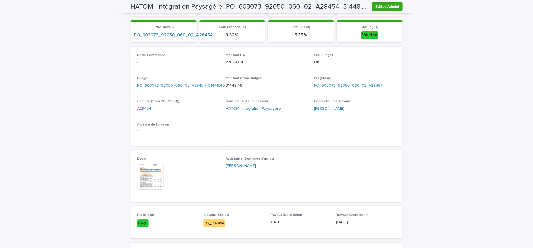
scroll to position [186, 0]
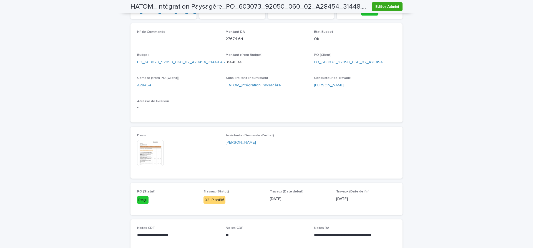
click at [155, 158] on img at bounding box center [150, 153] width 27 height 27
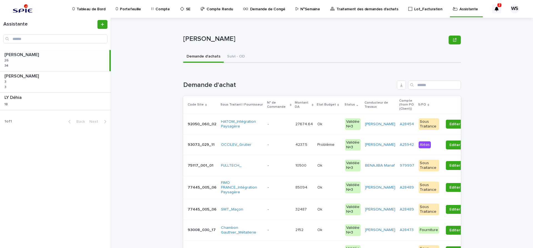
click at [277, 128] on div "- -" at bounding box center [278, 124] width 23 height 9
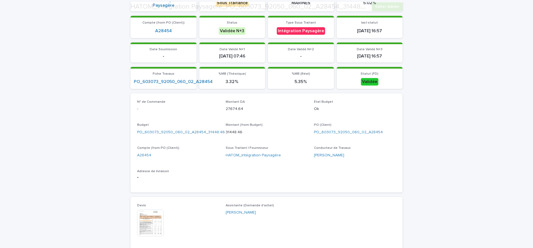
scroll to position [186, 0]
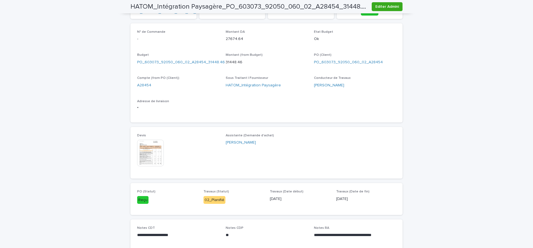
click at [154, 155] on img at bounding box center [150, 153] width 27 height 27
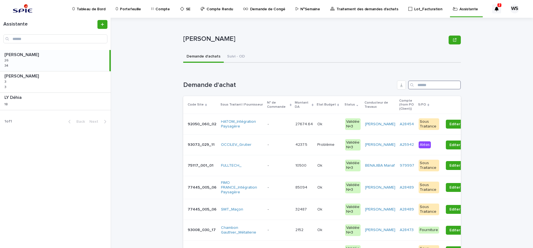
click at [423, 85] on input "Search" at bounding box center [434, 84] width 53 height 9
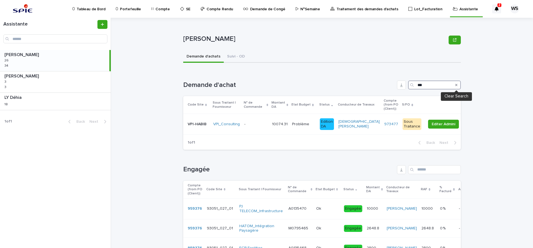
type input "***"
click at [457, 84] on icon "Search" at bounding box center [456, 84] width 2 height 3
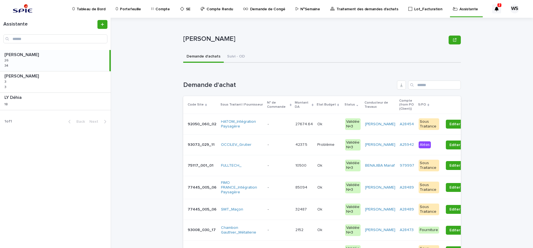
click at [275, 128] on div "- -" at bounding box center [278, 124] width 23 height 9
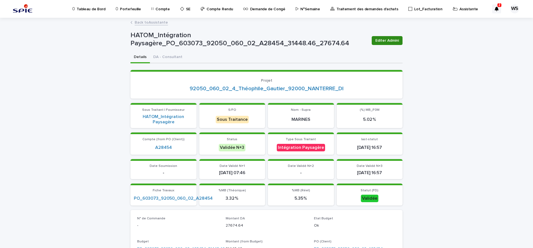
click at [389, 41] on span "Editer Admini" at bounding box center [387, 41] width 24 height 6
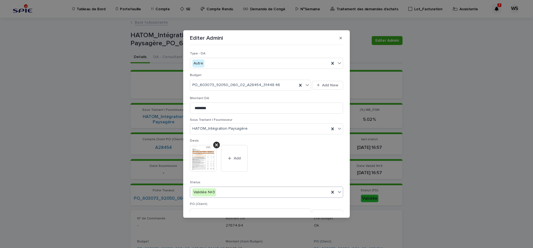
click at [339, 192] on icon at bounding box center [339, 192] width 6 height 6
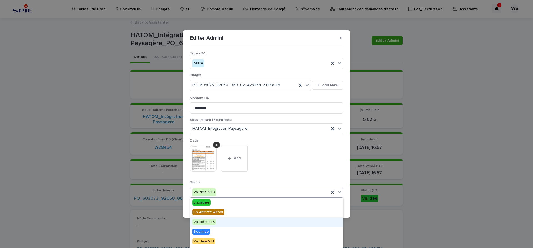
scroll to position [66, 0]
click at [204, 223] on span "Edition DA" at bounding box center [202, 223] width 20 height 6
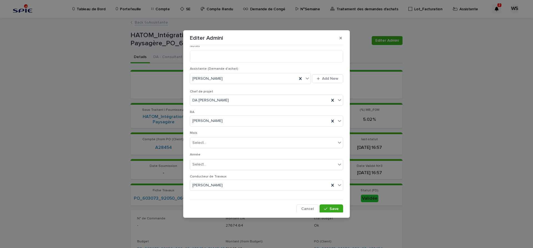
scroll to position [287, 0]
click at [335, 208] on span "Save" at bounding box center [333, 208] width 9 height 4
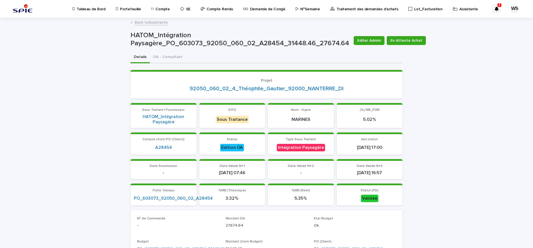
click at [158, 23] on link "Back to Assistante" at bounding box center [151, 22] width 33 height 6
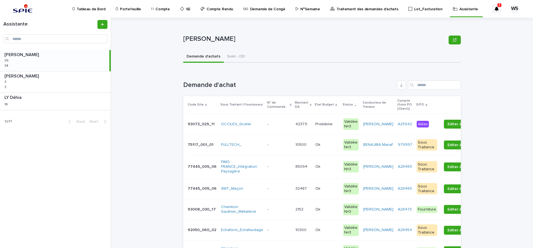
click at [277, 168] on p at bounding box center [278, 166] width 23 height 5
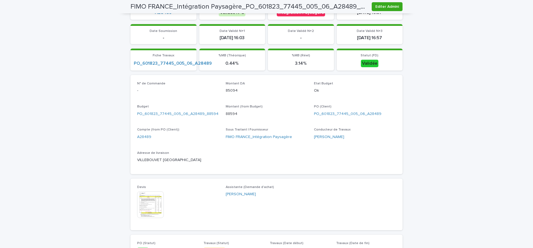
scroll to position [186, 0]
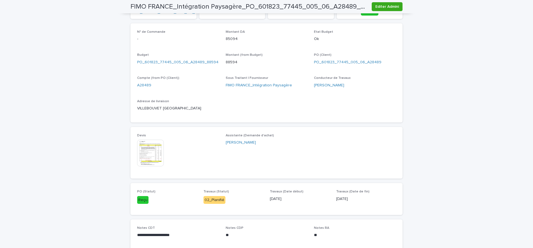
click at [144, 155] on img at bounding box center [150, 153] width 27 height 27
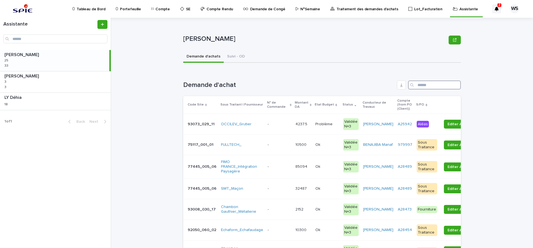
drag, startPoint x: 428, startPoint y: 85, endPoint x: 409, endPoint y: 70, distance: 23.5
click at [428, 85] on input "Search" at bounding box center [434, 84] width 53 height 9
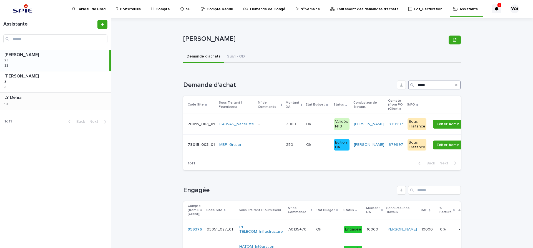
type input "*****"
click at [279, 125] on p at bounding box center [269, 124] width 23 height 5
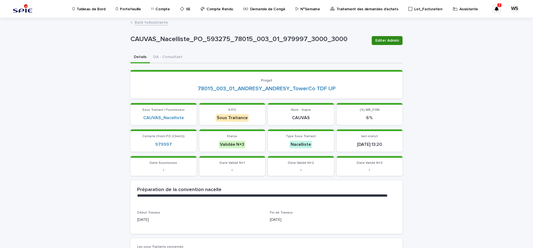
click at [390, 41] on span "Editer Admini" at bounding box center [387, 41] width 24 height 6
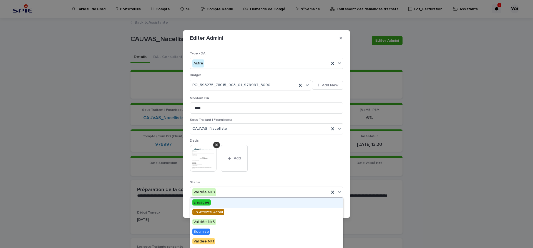
click at [339, 192] on icon at bounding box center [339, 192] width 6 height 6
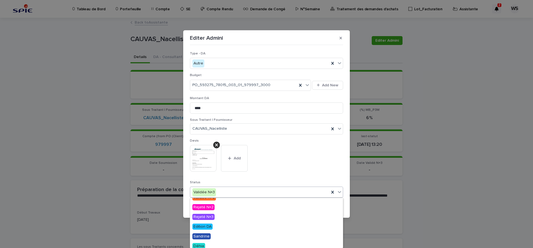
scroll to position [66, 0]
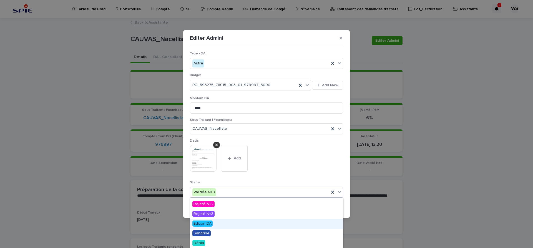
click at [208, 224] on span "Edition DA" at bounding box center [202, 223] width 20 height 6
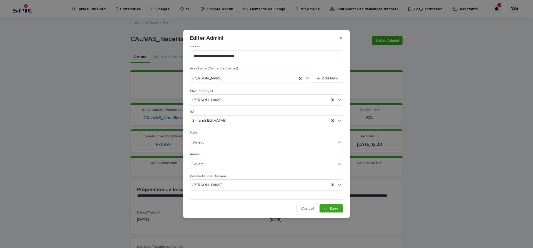
scroll to position [292, 0]
click at [333, 207] on span "Save" at bounding box center [333, 208] width 9 height 4
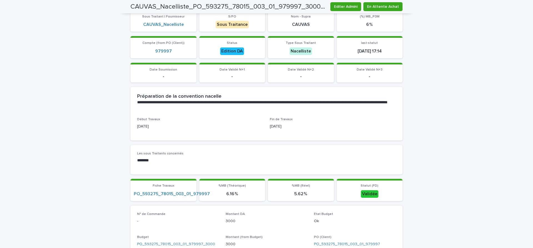
scroll to position [0, 0]
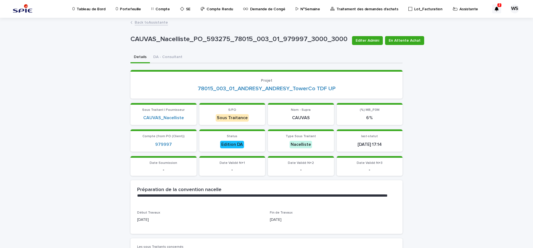
click at [155, 22] on link "Back to Assistante" at bounding box center [151, 22] width 33 height 6
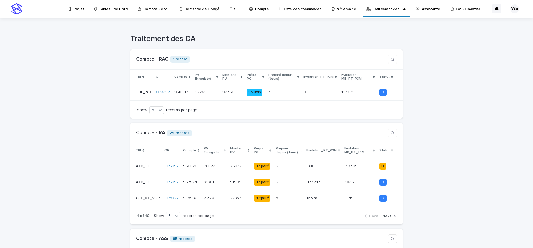
scroll to position [70, 0]
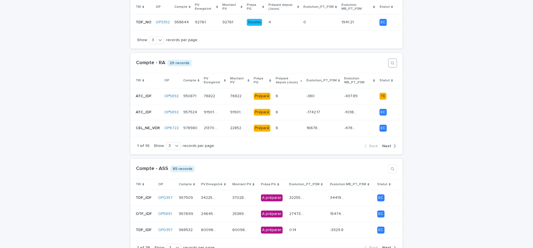
click at [390, 62] on icon "button" at bounding box center [392, 63] width 4 height 4
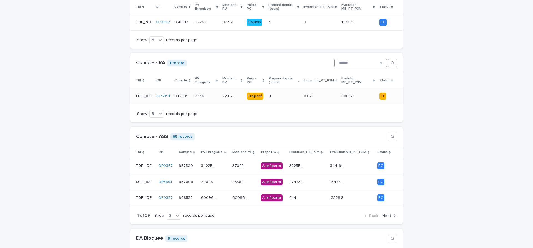
type input "******"
click at [209, 97] on div "224621.02 224621.02" at bounding box center [206, 96] width 23 height 9
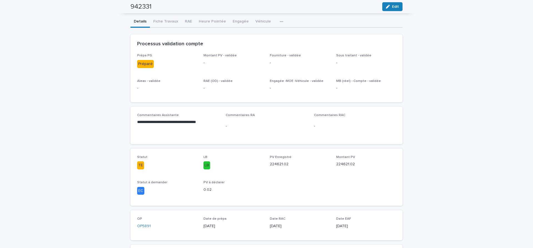
scroll to position [47, 0]
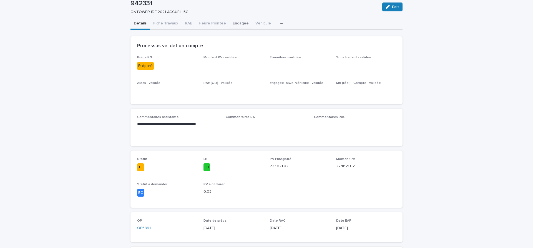
click at [240, 23] on button "Engagée" at bounding box center [240, 24] width 23 height 12
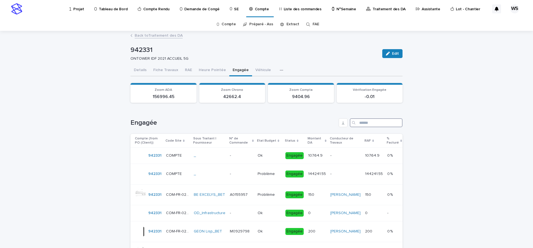
click at [363, 122] on input "Search" at bounding box center [376, 122] width 53 height 9
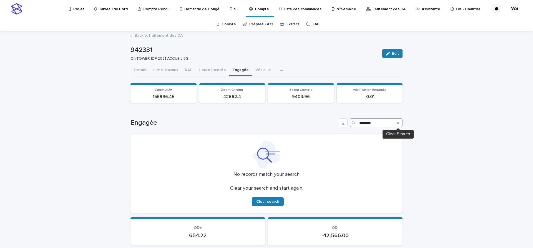
type input "********"
click at [398, 123] on icon "Search" at bounding box center [398, 123] width 2 height 2
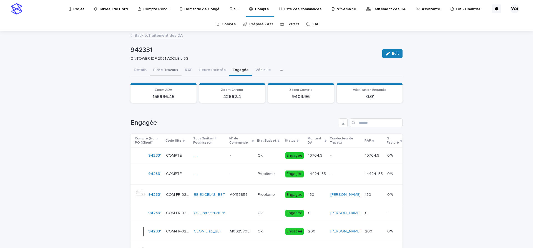
click at [165, 69] on button "Fiche Travaux" at bounding box center [166, 71] width 32 height 12
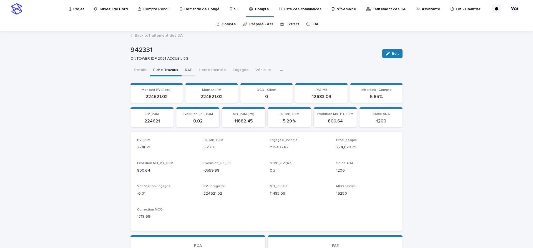
click at [185, 69] on button "RAE" at bounding box center [188, 71] width 14 height 12
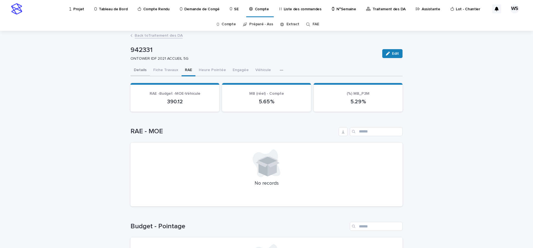
click at [140, 69] on button "Details" at bounding box center [139, 71] width 19 height 12
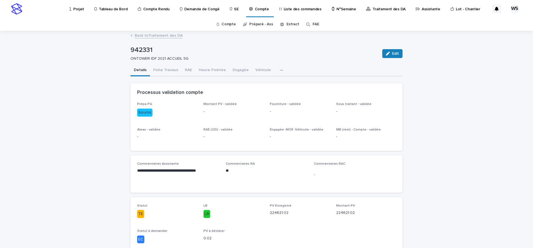
click at [421, 8] on p "Assistante" at bounding box center [430, 6] width 19 height 12
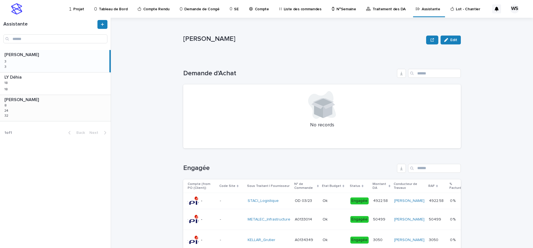
click at [57, 107] on div "[PERSON_NAME] [PERSON_NAME] 8 8 24 24 32 32" at bounding box center [55, 108] width 111 height 26
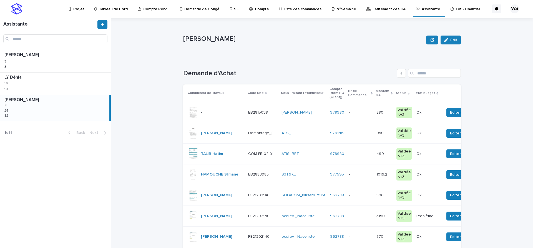
scroll to position [47, 0]
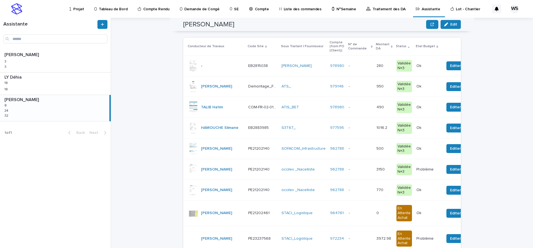
click at [367, 168] on p at bounding box center [359, 169] width 23 height 5
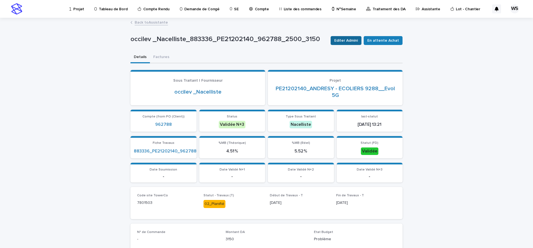
click at [350, 40] on span "Editer Admini" at bounding box center [346, 41] width 24 height 6
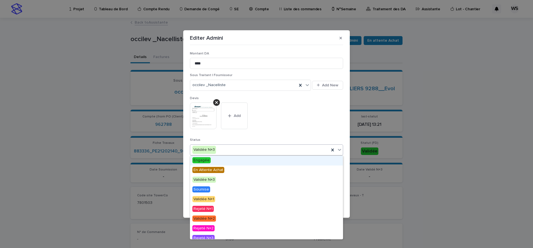
click at [340, 148] on icon at bounding box center [339, 150] width 6 height 6
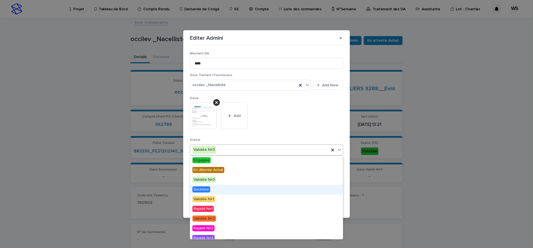
scroll to position [33, 0]
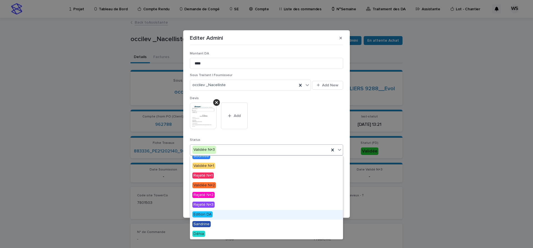
click at [207, 214] on span "Edition DA" at bounding box center [202, 214] width 20 height 6
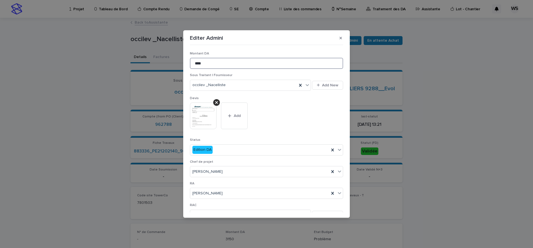
drag, startPoint x: 212, startPoint y: 61, endPoint x: 118, endPoint y: 58, distance: 93.8
click at [190, 58] on input "****" at bounding box center [266, 63] width 153 height 11
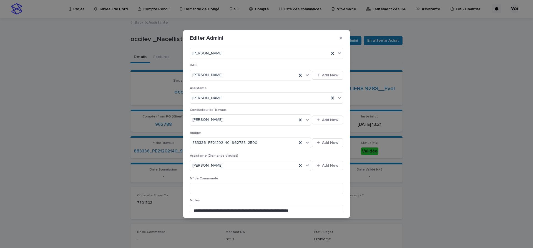
scroll to position [211, 0]
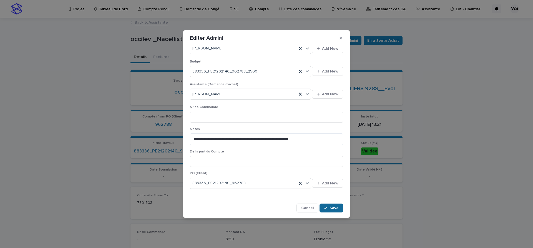
type input "****"
drag, startPoint x: 334, startPoint y: 206, endPoint x: 251, endPoint y: 143, distance: 104.4
click at [333, 206] on span "Save" at bounding box center [333, 208] width 9 height 4
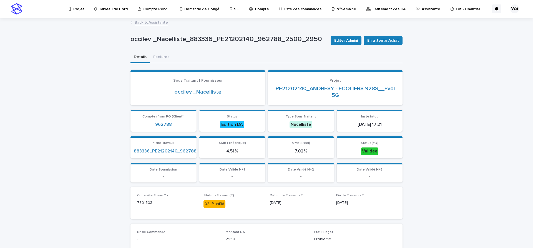
click at [161, 22] on link "Back to Assistante" at bounding box center [151, 22] width 33 height 6
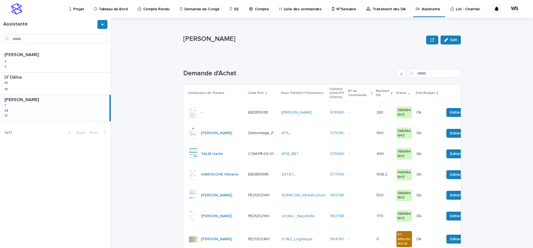
click at [363, 194] on p at bounding box center [359, 195] width 23 height 5
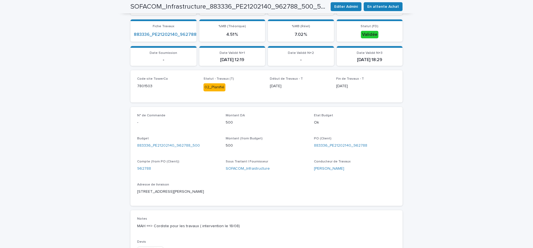
scroll to position [210, 0]
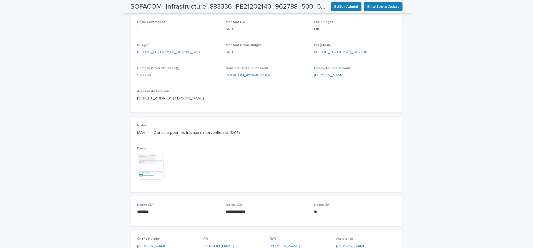
click at [154, 167] on img at bounding box center [150, 166] width 27 height 27
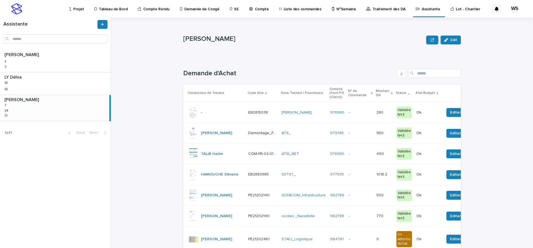
click at [360, 196] on p at bounding box center [359, 195] width 23 height 5
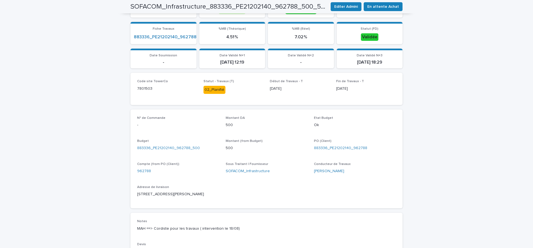
scroll to position [207, 0]
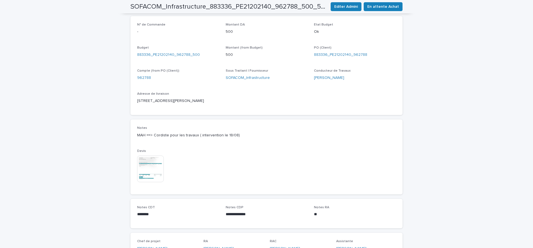
click at [151, 173] on img at bounding box center [150, 168] width 27 height 27
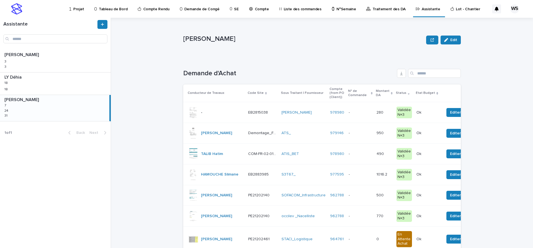
click at [365, 195] on p at bounding box center [359, 195] width 23 height 5
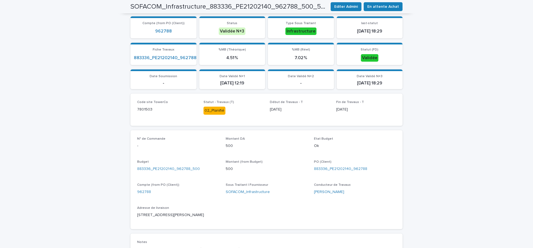
scroll to position [186, 0]
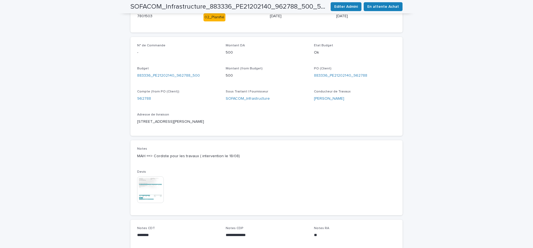
click at [153, 189] on img at bounding box center [150, 189] width 27 height 27
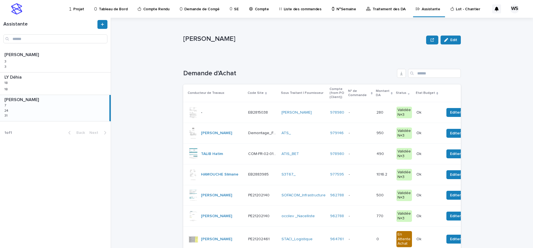
click at [363, 195] on p at bounding box center [359, 195] width 23 height 5
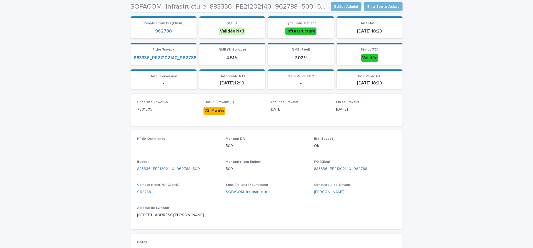
scroll to position [186, 0]
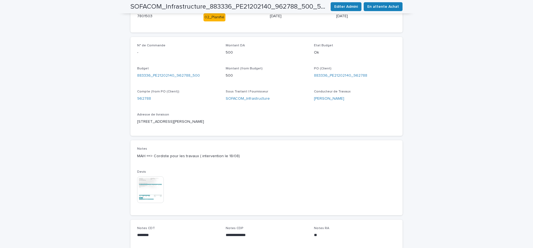
click at [150, 189] on img at bounding box center [150, 189] width 27 height 27
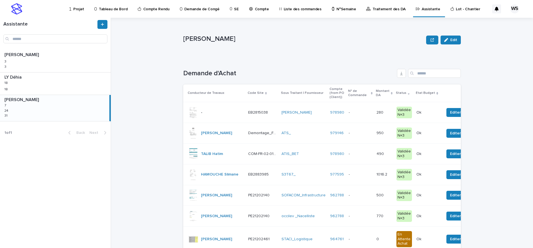
click at [363, 195] on p at bounding box center [359, 195] width 23 height 5
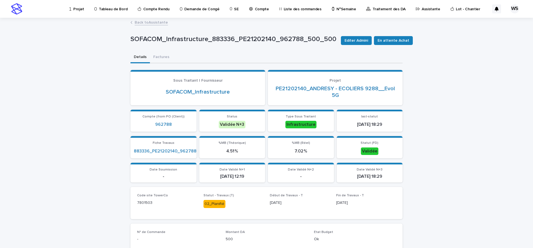
click at [256, 8] on p "Compte" at bounding box center [262, 6] width 14 height 12
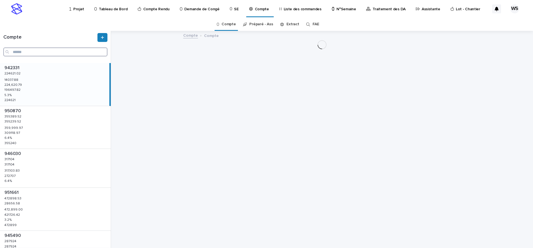
click at [27, 52] on input "Search" at bounding box center [55, 51] width 104 height 9
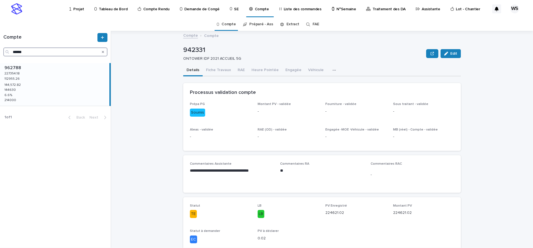
type input "******"
click at [60, 68] on p at bounding box center [55, 67] width 103 height 5
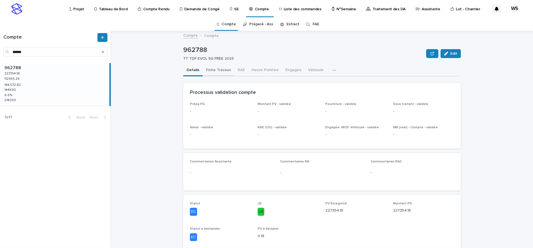
click at [219, 68] on button "Fiche Travaux" at bounding box center [219, 71] width 32 height 12
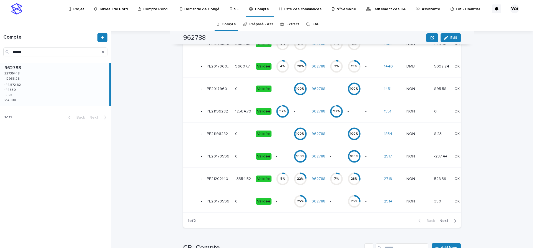
scroll to position [350, 0]
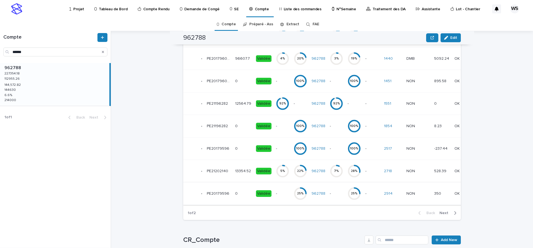
drag, startPoint x: 443, startPoint y: 213, endPoint x: 358, endPoint y: 195, distance: 87.0
click at [443, 213] on span "Next" at bounding box center [445, 213] width 12 height 4
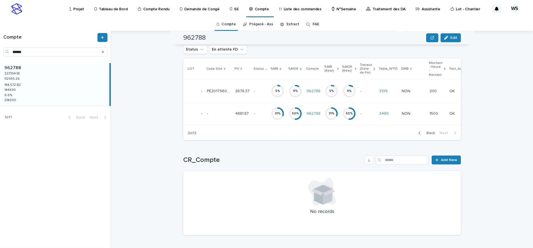
scroll to position [250, 0]
click at [430, 133] on span "Back" at bounding box center [429, 133] width 12 height 4
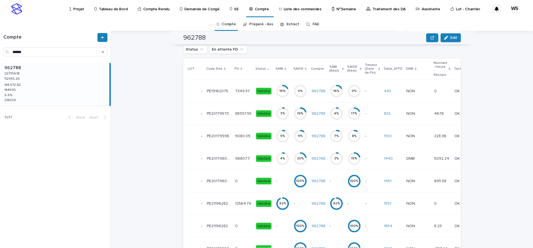
scroll to position [340, 0]
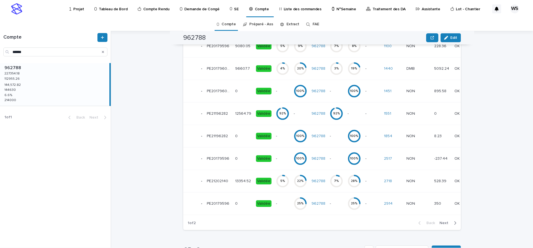
click at [244, 186] on td "13354.52 13354.52" at bounding box center [243, 181] width 21 height 22
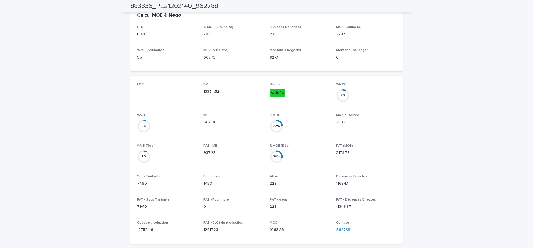
scroll to position [233, 0]
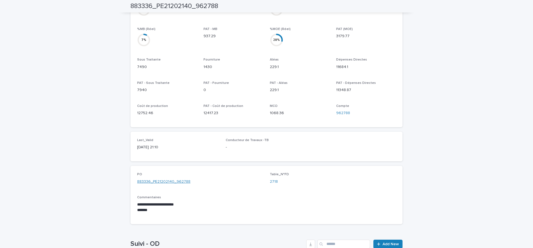
click at [150, 179] on link "883336_PE21202140_962788" at bounding box center [163, 182] width 53 height 6
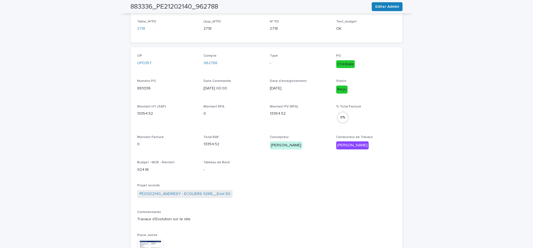
scroll to position [210, 0]
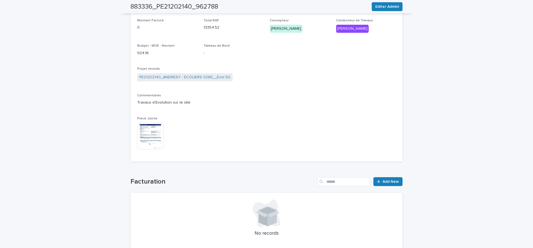
click at [146, 135] on img at bounding box center [150, 136] width 27 height 27
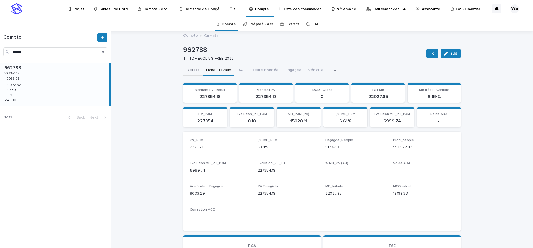
click at [196, 70] on button "Details" at bounding box center [192, 71] width 19 height 12
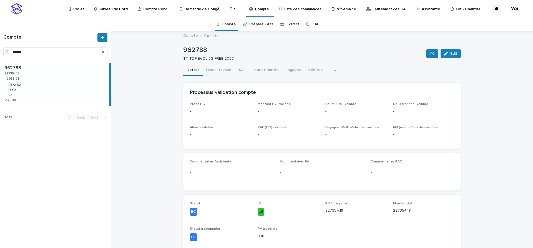
click at [421, 8] on p "Assistante" at bounding box center [430, 6] width 19 height 12
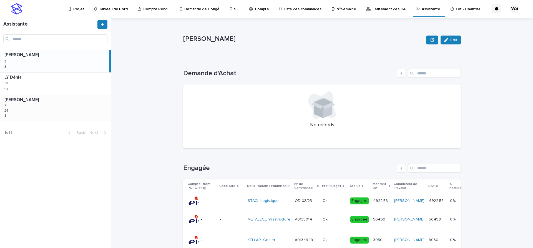
click at [44, 112] on div "[PERSON_NAME] [PERSON_NAME] 7 7 24 24 31 31" at bounding box center [55, 108] width 111 height 26
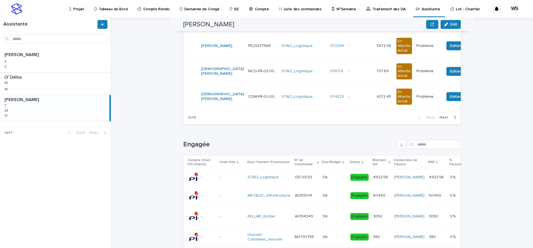
scroll to position [102, 0]
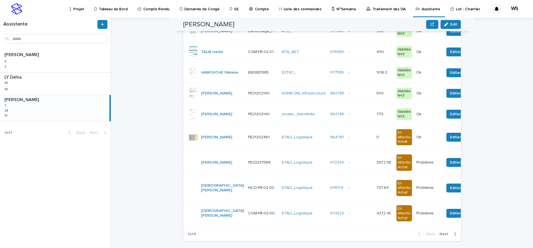
click at [364, 91] on p at bounding box center [359, 93] width 23 height 5
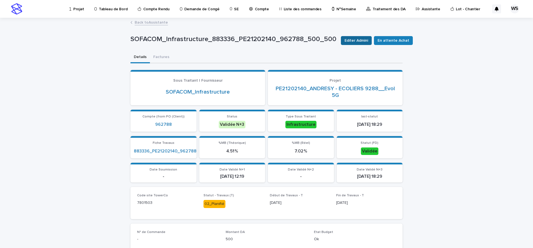
click at [353, 41] on span "Editer Admini" at bounding box center [356, 41] width 24 height 6
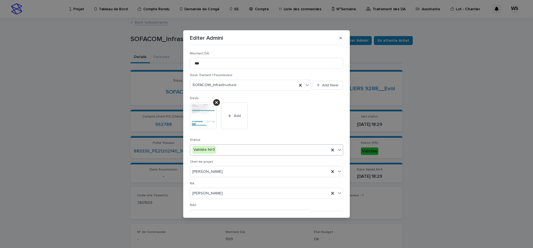
click at [340, 150] on icon at bounding box center [339, 150] width 3 height 2
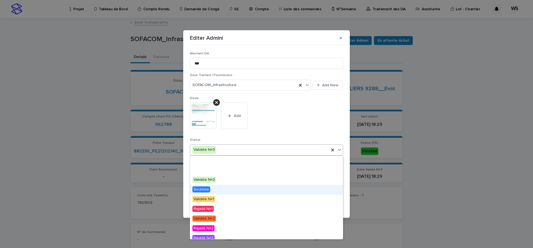
scroll to position [33, 0]
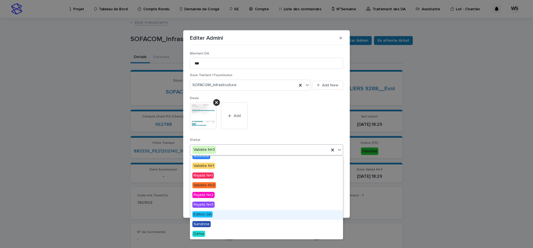
click at [204, 213] on span "Edition DA" at bounding box center [202, 214] width 20 height 6
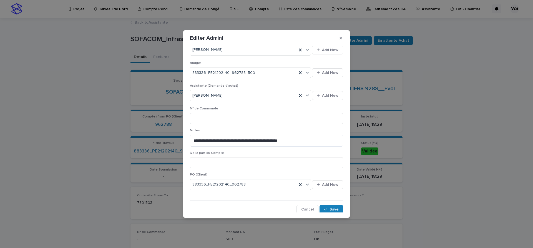
scroll to position [211, 0]
click at [335, 207] on span "Save" at bounding box center [333, 208] width 9 height 4
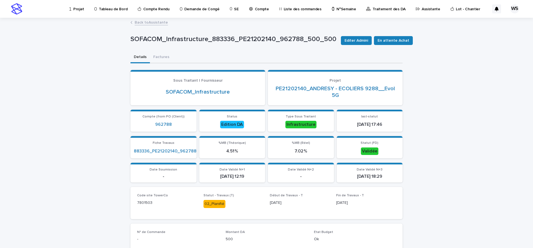
click at [156, 22] on link "Back to Assistante" at bounding box center [151, 22] width 33 height 6
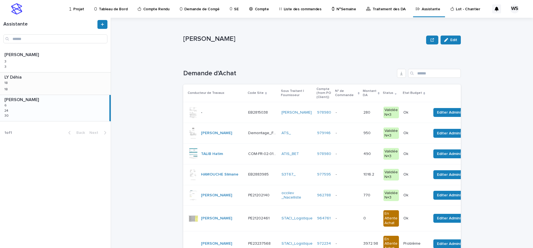
click at [50, 84] on div "LY Déhia LY Déhia 18 18 18 18" at bounding box center [55, 83] width 111 height 22
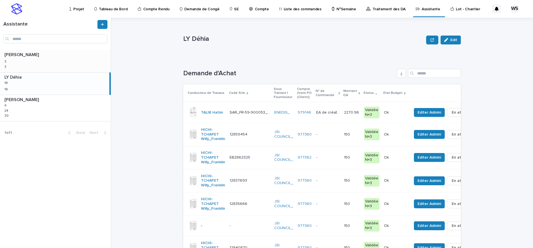
click at [50, 64] on div "[PERSON_NAME] 3 3 3 3" at bounding box center [55, 61] width 111 height 22
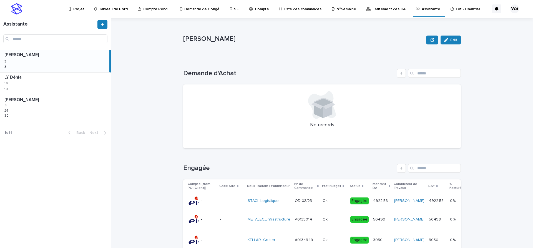
click at [50, 64] on div "[PERSON_NAME] 3 3 3 3" at bounding box center [54, 61] width 109 height 22
click at [46, 84] on div "LY Déhia LY Déhia 18 18 18 18" at bounding box center [55, 83] width 111 height 22
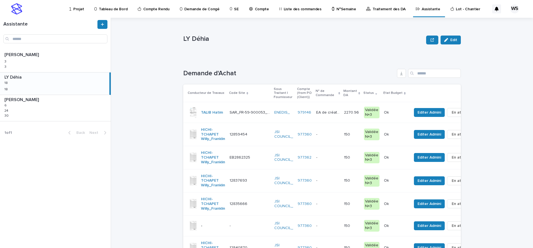
click at [339, 134] on p at bounding box center [327, 134] width 23 height 5
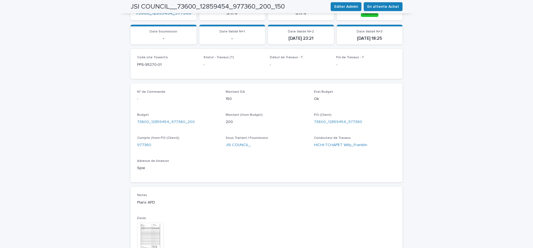
scroll to position [140, 0]
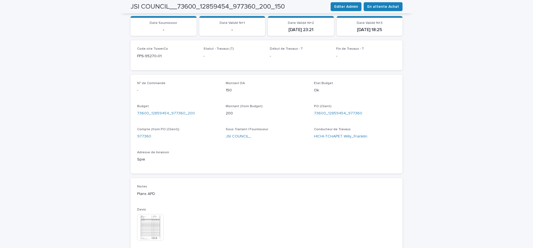
click at [152, 225] on img at bounding box center [150, 227] width 27 height 27
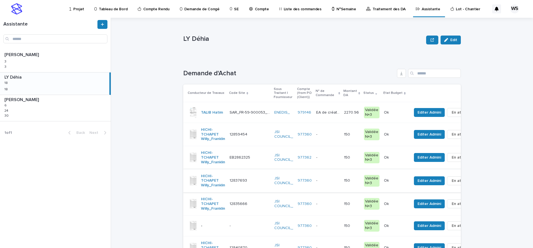
click at [339, 135] on p at bounding box center [327, 134] width 23 height 5
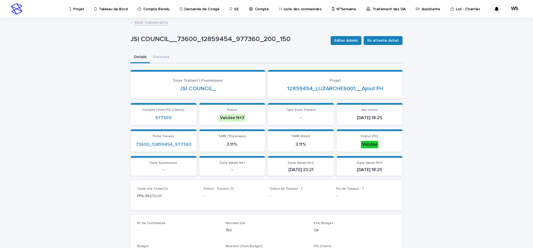
click at [254, 98] on section "Sous Traitant | Fournisseur JSI COUNCIL_" at bounding box center [197, 84] width 135 height 29
click at [353, 39] on span "Editer Admini" at bounding box center [346, 41] width 24 height 6
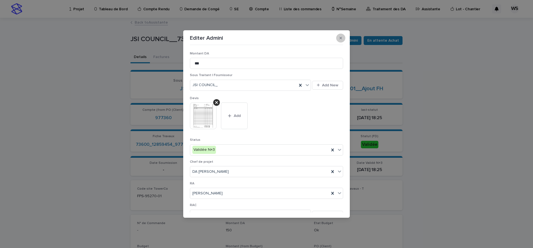
click at [341, 37] on icon "button" at bounding box center [340, 38] width 2 height 4
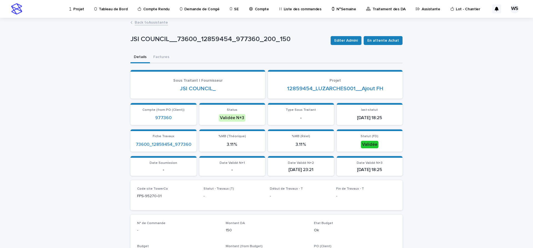
click at [158, 23] on link "Back to Assistante" at bounding box center [151, 22] width 33 height 6
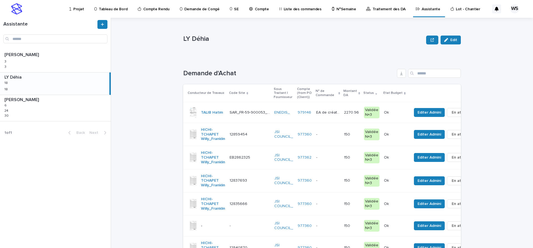
click at [339, 180] on p at bounding box center [327, 180] width 23 height 5
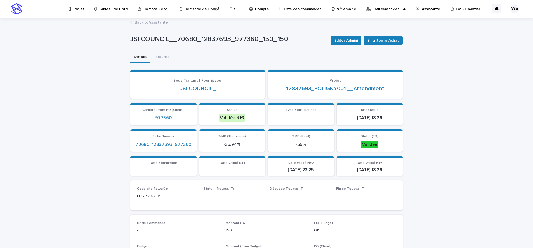
click at [161, 22] on link "Back to Assistante" at bounding box center [151, 22] width 33 height 6
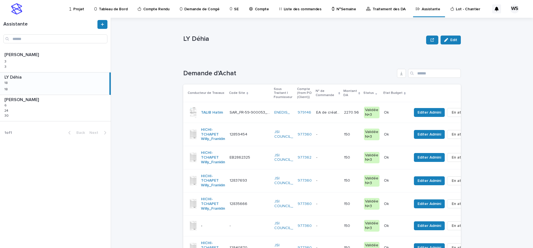
click at [339, 204] on p at bounding box center [327, 203] width 23 height 5
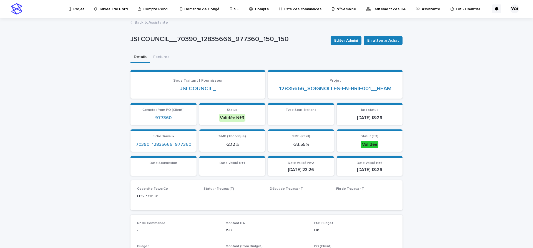
click at [151, 22] on link "Back to Assistante" at bounding box center [151, 22] width 33 height 6
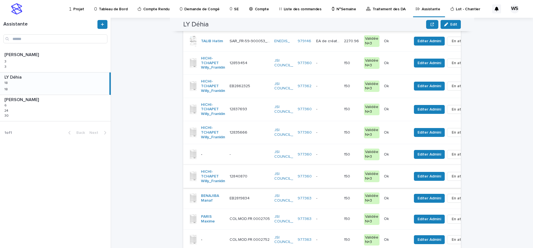
scroll to position [70, 0]
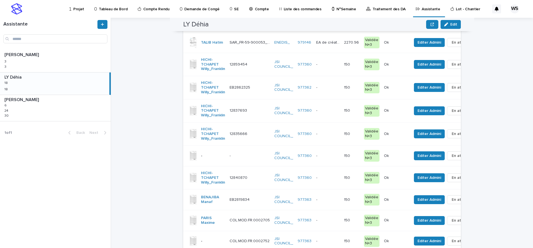
click at [339, 155] on p at bounding box center [327, 155] width 23 height 5
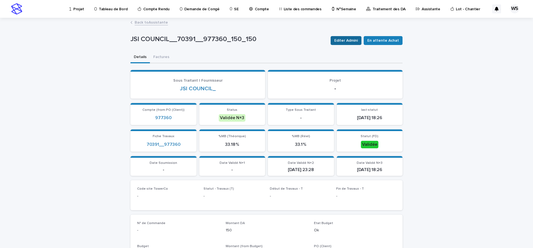
click at [350, 41] on span "Editer Admini" at bounding box center [346, 41] width 24 height 6
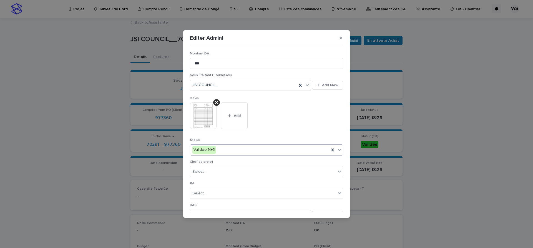
click at [340, 150] on icon at bounding box center [339, 150] width 6 height 6
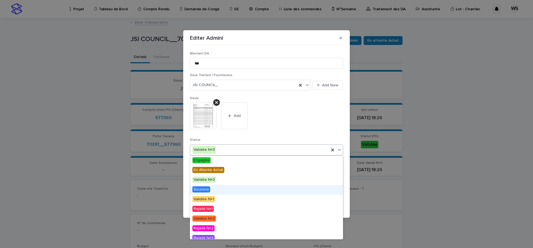
scroll to position [33, 0]
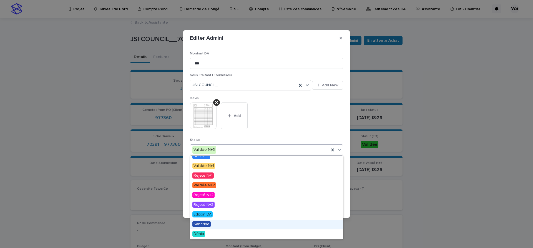
click at [204, 222] on span "Sandrine" at bounding box center [201, 224] width 18 height 6
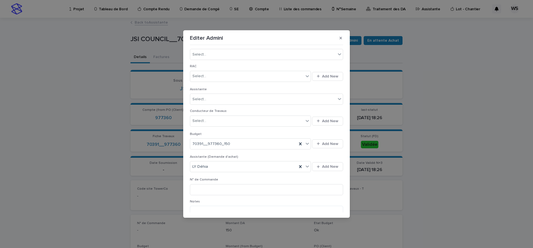
scroll to position [140, 0]
click at [219, 189] on input at bounding box center [266, 188] width 153 height 11
click at [308, 165] on icon at bounding box center [306, 165] width 3 height 2
click at [216, 195] on div "[PERSON_NAME]" at bounding box center [250, 196] width 121 height 10
click at [214, 188] on input at bounding box center [266, 188] width 153 height 11
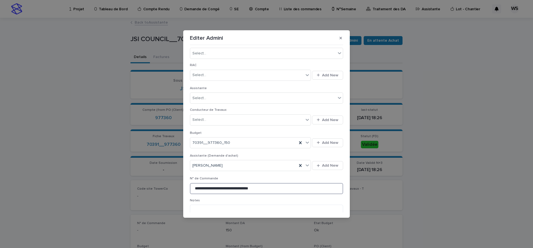
scroll to position [211, 0]
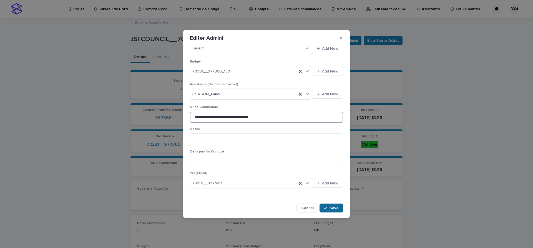
type input "**********"
click at [335, 207] on span "Save" at bounding box center [333, 208] width 9 height 4
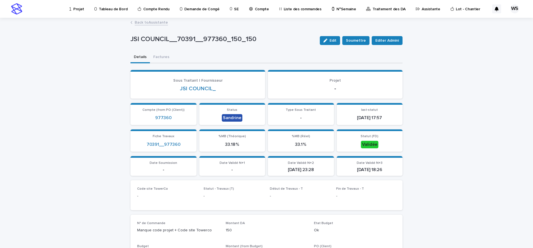
click at [161, 21] on link "Back to Assistante" at bounding box center [151, 22] width 33 height 6
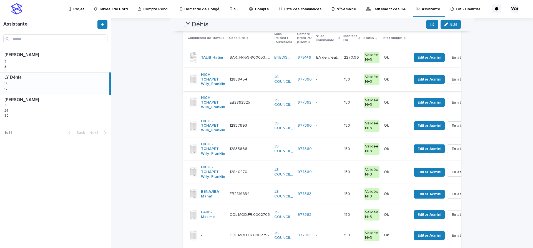
scroll to position [47, 0]
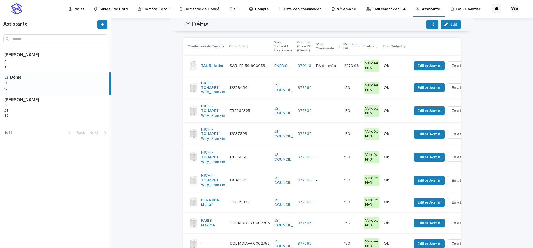
click at [314, 189] on td "977360" at bounding box center [304, 180] width 19 height 23
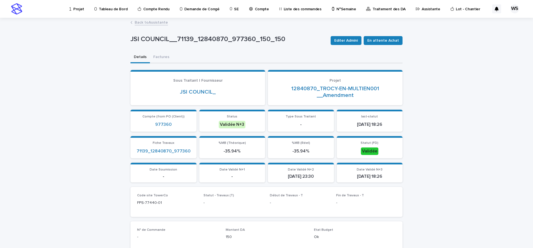
click at [159, 23] on link "Back to Assistante" at bounding box center [151, 22] width 33 height 6
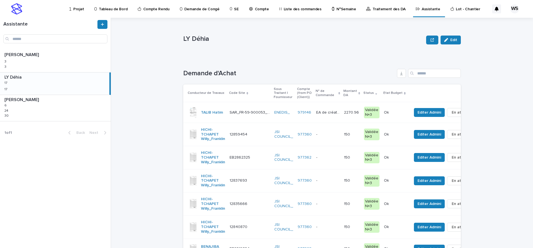
click at [339, 134] on p at bounding box center [327, 134] width 23 height 5
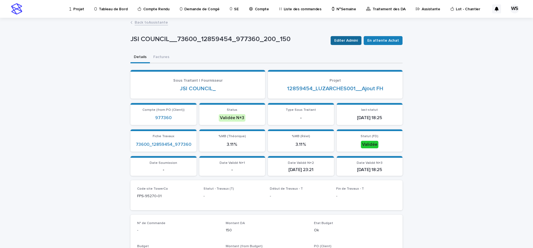
click at [354, 41] on span "Editer Admini" at bounding box center [346, 41] width 24 height 6
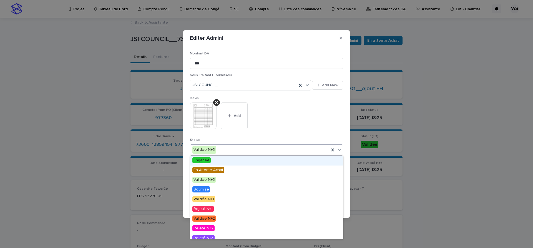
click at [339, 150] on icon at bounding box center [339, 150] width 3 height 2
click at [202, 158] on span "Engagée" at bounding box center [201, 160] width 18 height 6
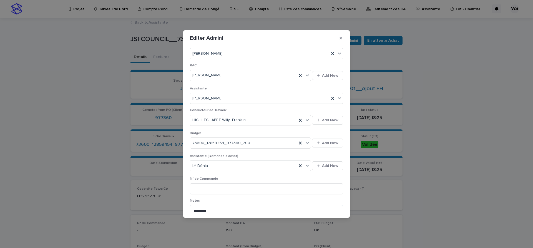
scroll to position [140, 0]
click at [308, 166] on icon at bounding box center [306, 165] width 3 height 2
click at [212, 196] on div "[PERSON_NAME]" at bounding box center [250, 196] width 121 height 10
click at [213, 191] on input at bounding box center [266, 188] width 153 height 11
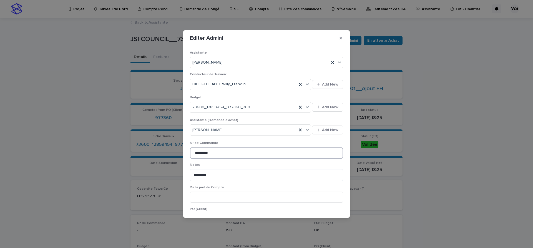
scroll to position [211, 0]
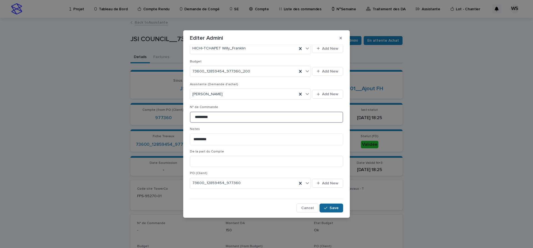
type input "*********"
click at [335, 208] on span "Save" at bounding box center [333, 208] width 9 height 4
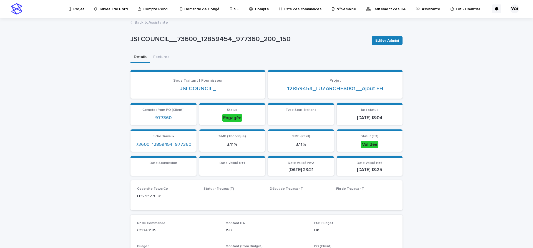
click at [158, 22] on link "Back to Assistante" at bounding box center [151, 22] width 33 height 6
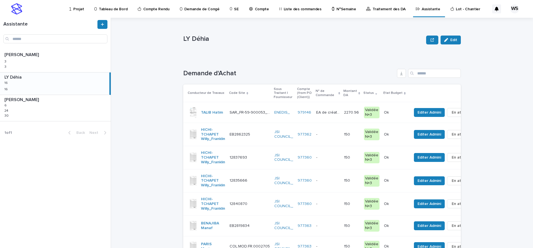
click at [339, 156] on p at bounding box center [327, 157] width 23 height 5
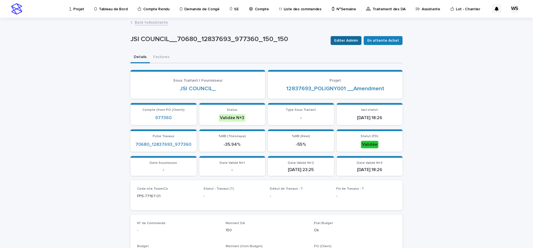
click at [350, 41] on span "Editer Admini" at bounding box center [346, 41] width 24 height 6
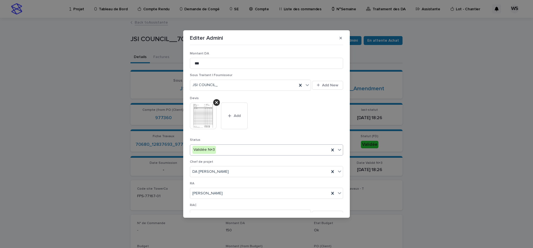
click at [339, 150] on icon at bounding box center [339, 150] width 6 height 6
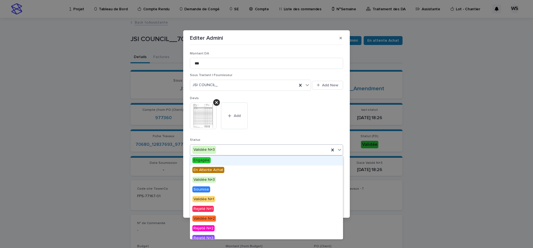
click at [201, 160] on span "Engagée" at bounding box center [201, 160] width 18 height 6
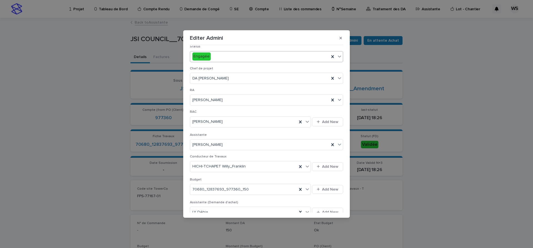
scroll to position [117, 0]
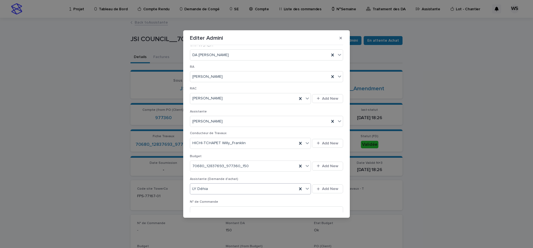
click at [307, 188] on icon at bounding box center [307, 189] width 6 height 6
click at [199, 219] on div "[PERSON_NAME]" at bounding box center [250, 219] width 121 height 10
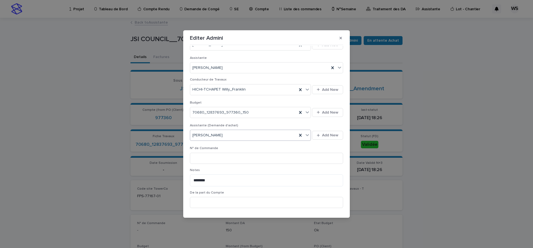
scroll to position [186, 0]
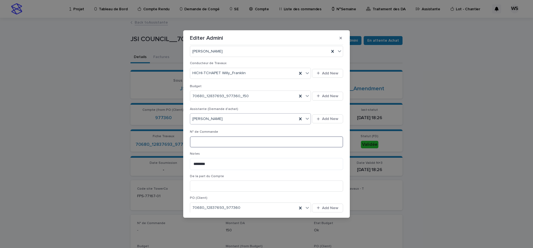
click at [203, 138] on input at bounding box center [266, 141] width 153 height 11
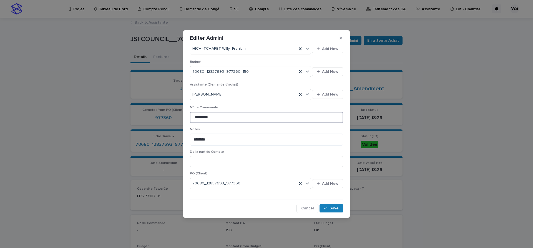
scroll to position [211, 0]
type input "*********"
click at [336, 206] on span "Save" at bounding box center [333, 208] width 9 height 4
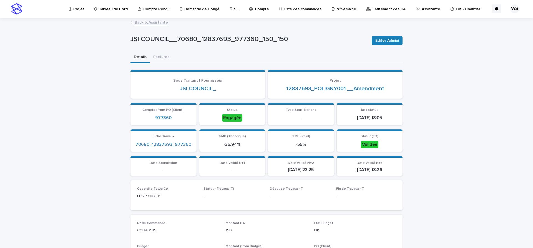
click at [162, 23] on link "Back to Assistante" at bounding box center [151, 22] width 33 height 6
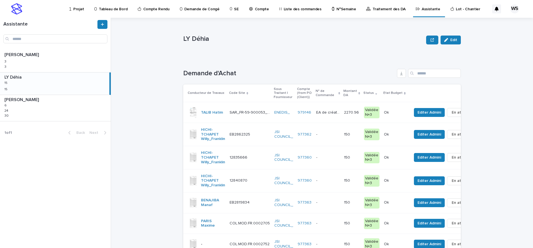
click at [339, 159] on p at bounding box center [327, 157] width 23 height 5
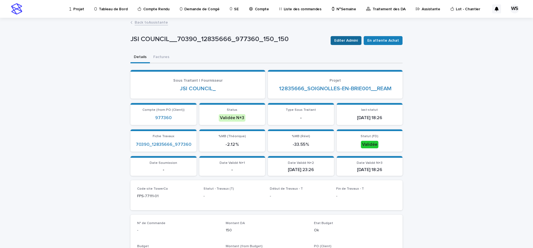
click at [350, 41] on span "Editer Admini" at bounding box center [346, 41] width 24 height 6
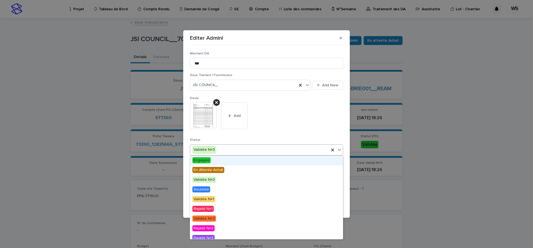
click at [340, 148] on icon at bounding box center [339, 150] width 6 height 6
click at [206, 160] on span "Engagée" at bounding box center [201, 160] width 18 height 6
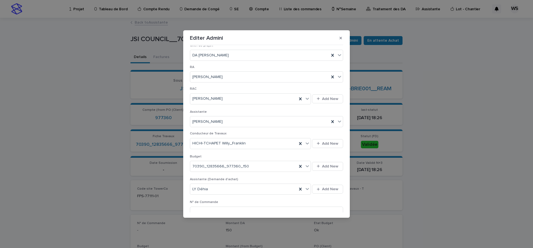
scroll to position [117, 0]
click at [305, 188] on icon at bounding box center [307, 189] width 6 height 6
click at [213, 219] on div "[PERSON_NAME]" at bounding box center [250, 219] width 121 height 10
click at [216, 211] on input at bounding box center [266, 211] width 153 height 11
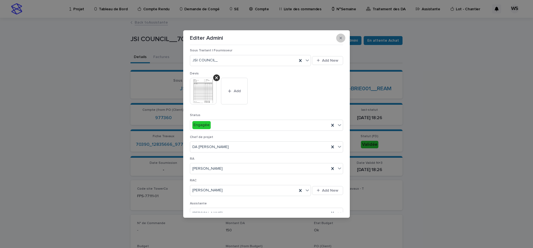
type input "*********"
click at [341, 39] on icon "button" at bounding box center [340, 38] width 2 height 2
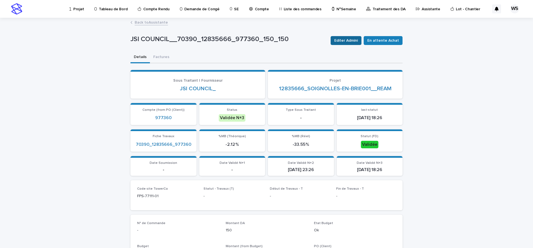
click at [356, 41] on span "Editer Admini" at bounding box center [346, 41] width 24 height 6
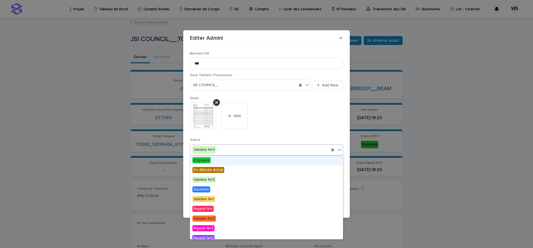
click at [341, 149] on icon at bounding box center [339, 150] width 6 height 6
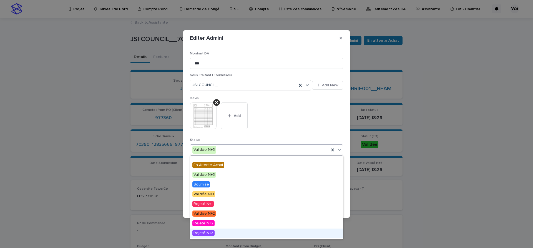
scroll to position [0, 0]
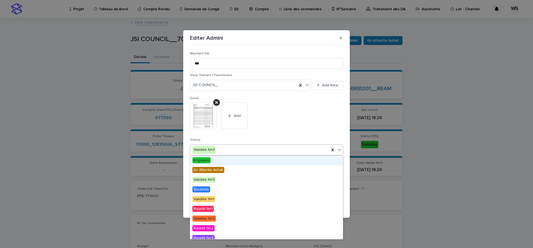
click at [204, 161] on span "Engagée" at bounding box center [201, 160] width 18 height 6
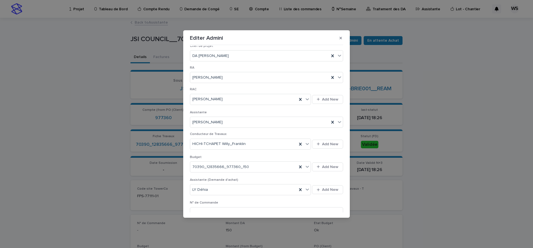
scroll to position [117, 0]
click at [308, 190] on icon at bounding box center [307, 189] width 6 height 6
click at [229, 217] on div "[PERSON_NAME]" at bounding box center [250, 219] width 121 height 10
click at [224, 210] on input at bounding box center [266, 211] width 153 height 11
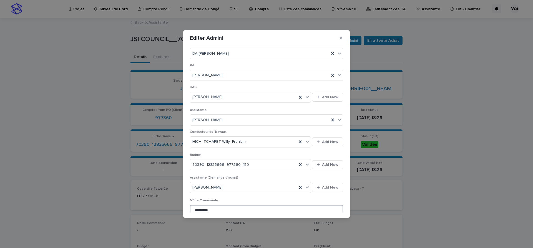
scroll to position [211, 0]
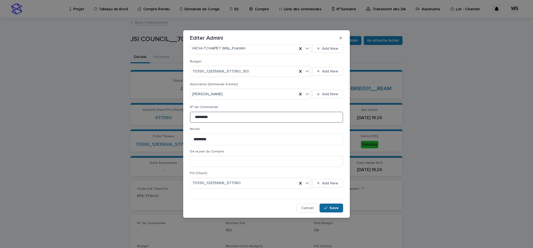
type input "*********"
click at [336, 207] on span "Save" at bounding box center [333, 208] width 9 height 4
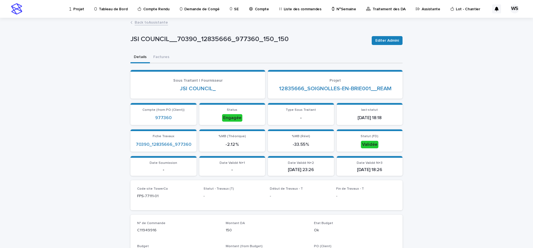
click at [155, 22] on link "Back to Assistante" at bounding box center [151, 22] width 33 height 6
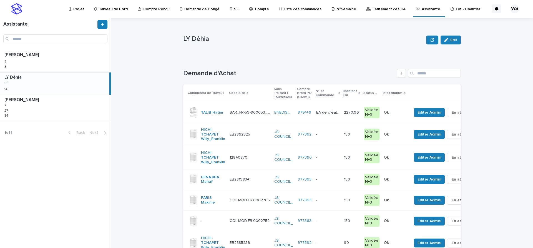
click at [339, 156] on p at bounding box center [327, 157] width 23 height 5
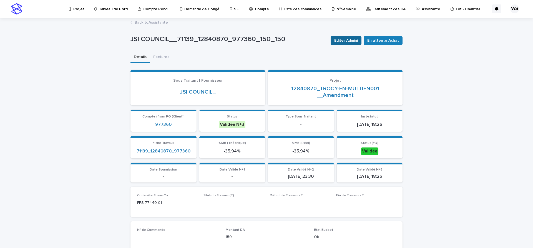
click at [355, 40] on span "Editer Admini" at bounding box center [346, 41] width 24 height 6
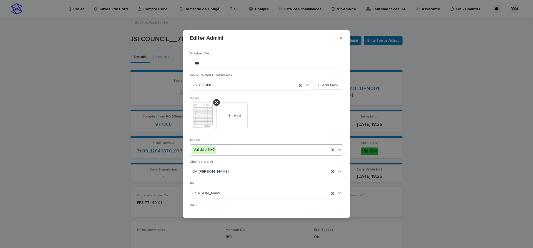
click at [340, 148] on icon at bounding box center [339, 150] width 6 height 6
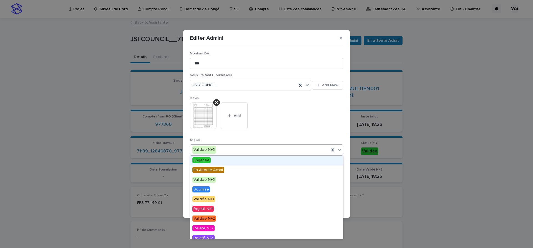
click at [207, 160] on span "Engagée" at bounding box center [201, 160] width 18 height 6
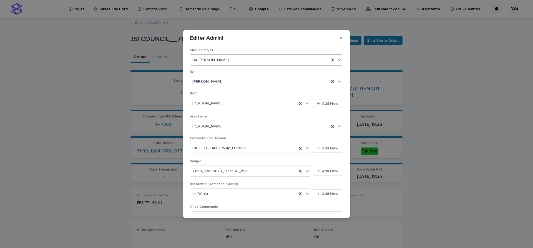
scroll to position [117, 0]
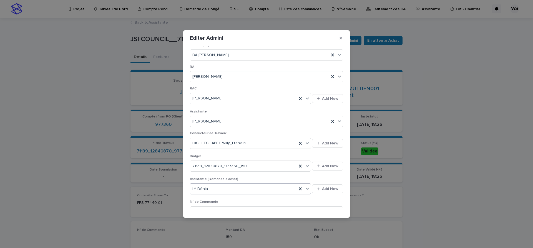
click at [306, 189] on icon at bounding box center [307, 189] width 6 height 6
click at [221, 218] on div "[PERSON_NAME]" at bounding box center [250, 219] width 121 height 10
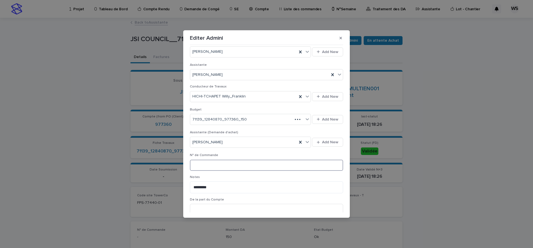
click at [213, 166] on input at bounding box center [266, 165] width 153 height 11
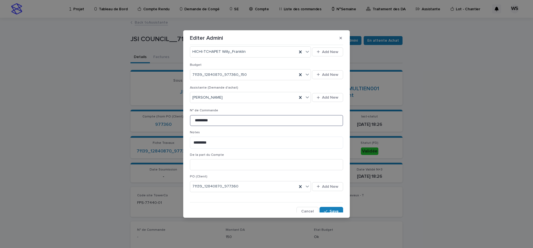
scroll to position [211, 0]
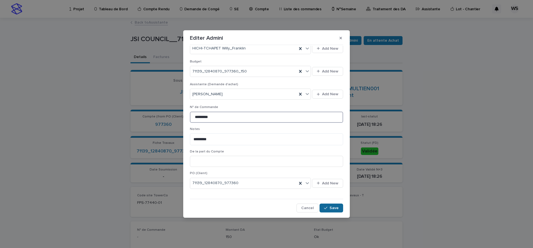
type input "*********"
click at [335, 207] on span "Save" at bounding box center [333, 208] width 9 height 4
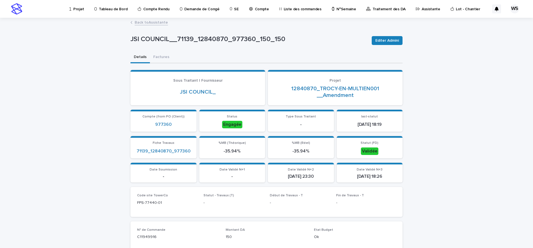
click at [154, 22] on link "Back to Assistante" at bounding box center [151, 22] width 33 height 6
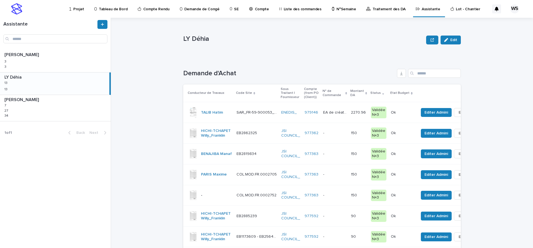
click at [339, 133] on p at bounding box center [334, 133] width 23 height 5
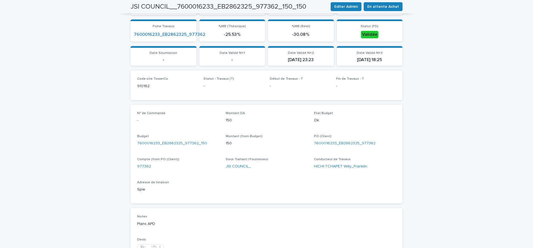
scroll to position [210, 0]
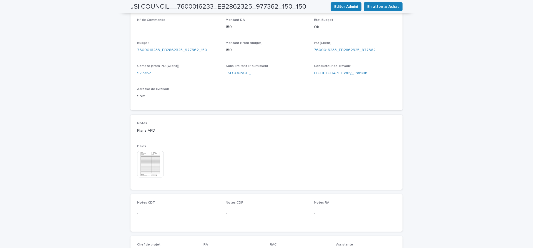
click at [150, 165] on img at bounding box center [150, 164] width 27 height 27
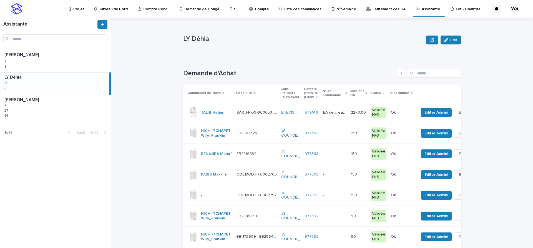
click at [346, 135] on p at bounding box center [334, 133] width 23 height 5
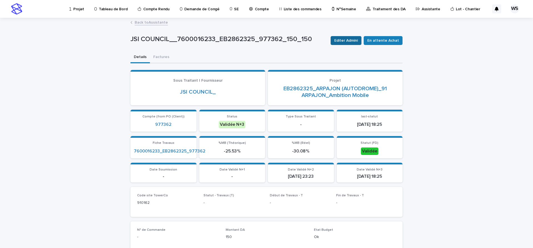
click at [353, 42] on span "Editer Admini" at bounding box center [346, 41] width 24 height 6
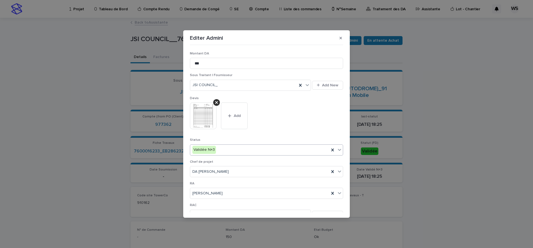
click at [339, 150] on icon at bounding box center [339, 150] width 6 height 6
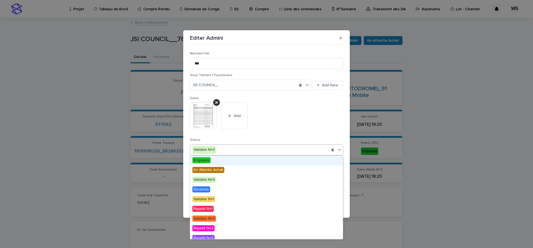
click at [203, 159] on span "Engagée" at bounding box center [201, 160] width 18 height 6
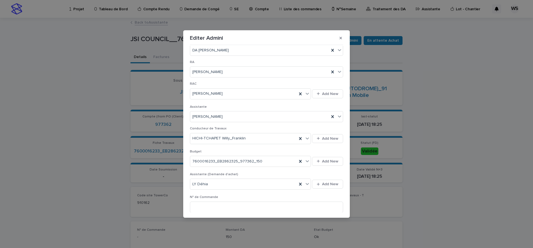
scroll to position [140, 0]
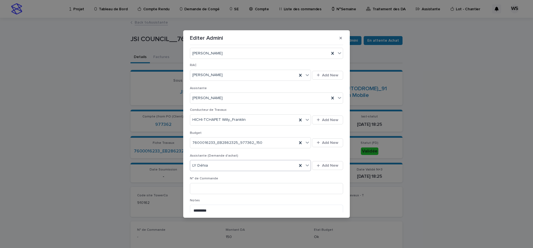
click at [309, 165] on icon at bounding box center [307, 165] width 6 height 6
click at [218, 194] on div "[PERSON_NAME]" at bounding box center [250, 196] width 121 height 10
click at [221, 190] on input at bounding box center [266, 188] width 153 height 11
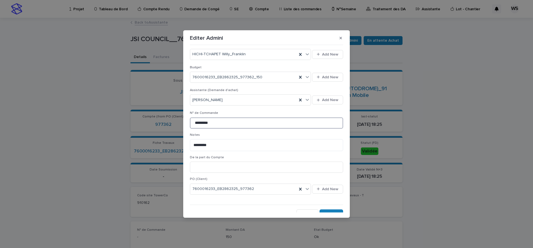
scroll to position [211, 0]
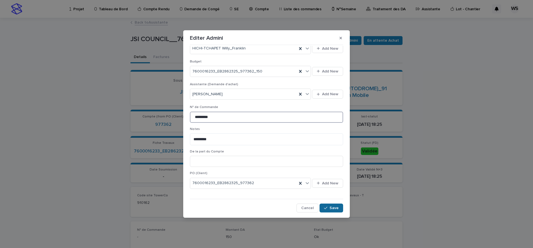
type input "*********"
click at [338, 207] on span "Save" at bounding box center [333, 208] width 9 height 4
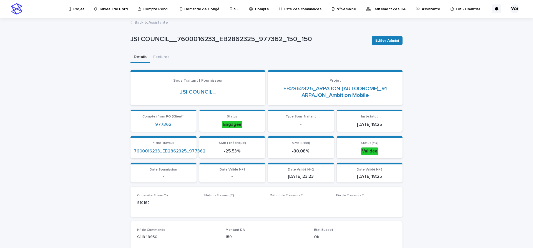
click at [156, 22] on link "Back to Assistante" at bounding box center [151, 22] width 33 height 6
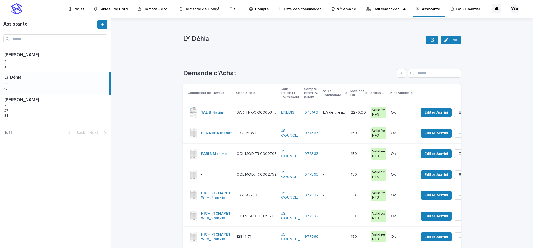
click at [346, 136] on div "- -" at bounding box center [334, 132] width 23 height 9
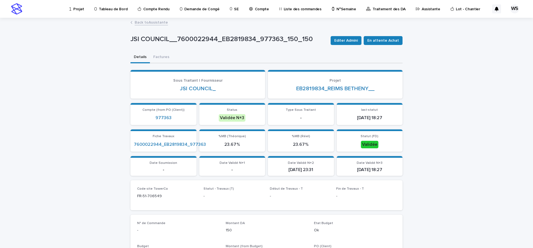
click at [161, 22] on link "Back to Assistante" at bounding box center [151, 22] width 33 height 6
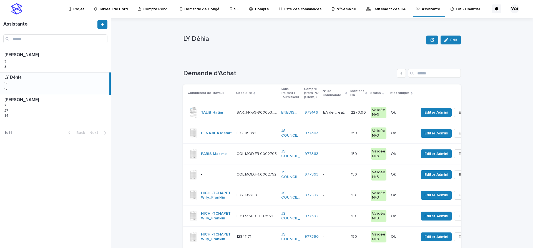
click at [344, 151] on div "- -" at bounding box center [334, 153] width 23 height 9
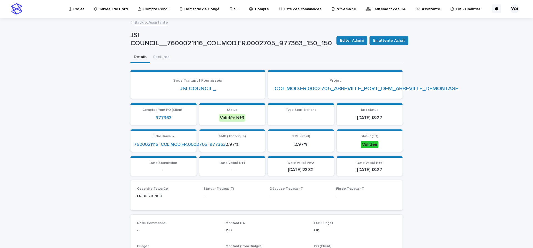
click at [162, 22] on link "Back to Assistante" at bounding box center [151, 22] width 33 height 6
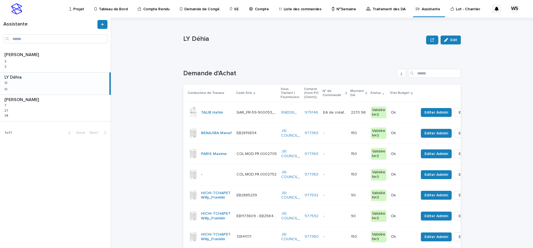
click at [345, 173] on p at bounding box center [334, 174] width 23 height 5
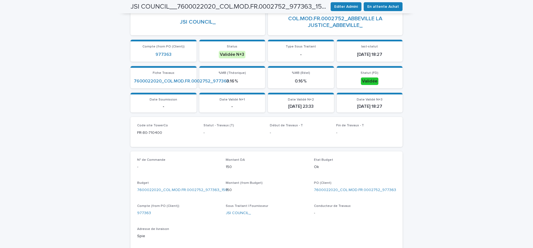
scroll to position [140, 0]
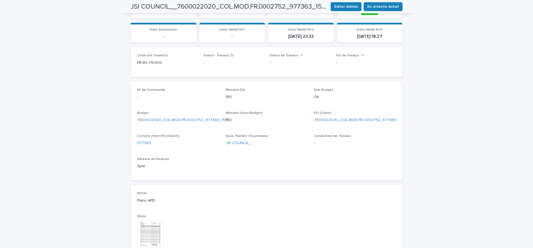
click at [144, 236] on img at bounding box center [150, 234] width 27 height 27
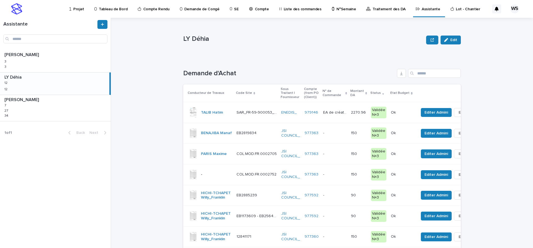
click at [346, 155] on p at bounding box center [334, 153] width 23 height 5
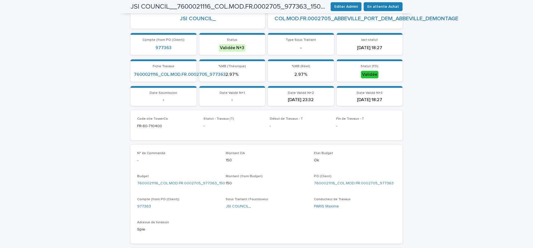
scroll to position [47, 0]
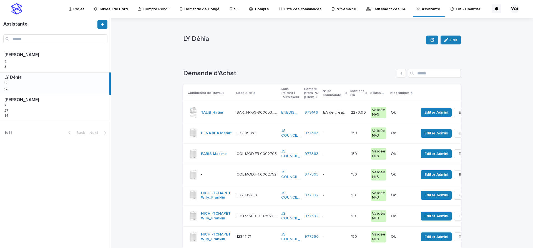
click at [338, 176] on p at bounding box center [334, 174] width 23 height 5
click at [339, 156] on div "- -" at bounding box center [334, 153] width 23 height 9
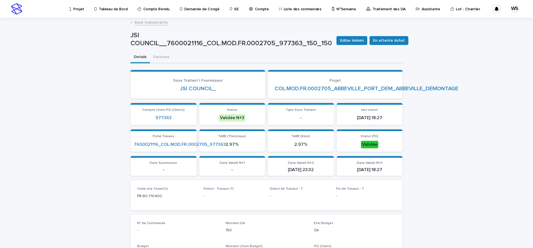
click at [234, 103] on section "Status Validée N+3" at bounding box center [232, 114] width 66 height 22
click at [162, 23] on link "Back to Assistante" at bounding box center [151, 22] width 33 height 6
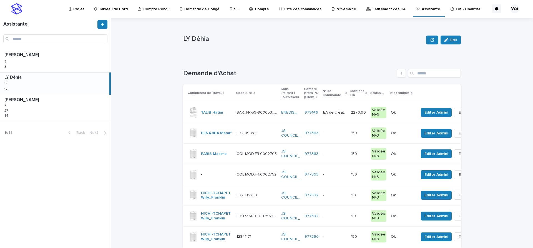
click at [345, 177] on p at bounding box center [334, 174] width 23 height 5
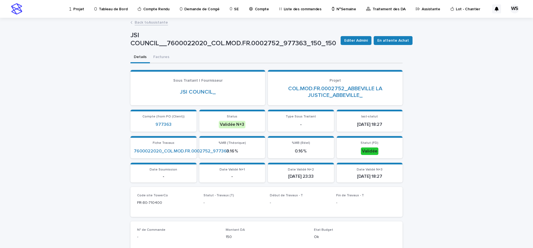
click at [158, 22] on link "Back to Assistante" at bounding box center [151, 22] width 33 height 6
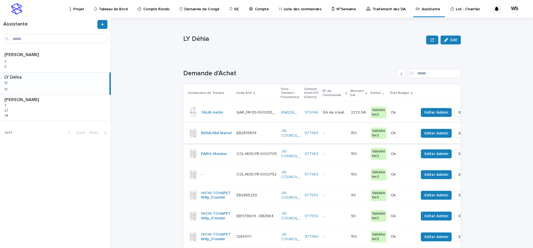
click at [344, 134] on p at bounding box center [334, 133] width 23 height 5
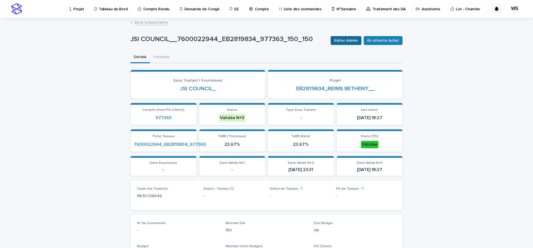
click at [345, 39] on span "Editer Admini" at bounding box center [346, 41] width 24 height 6
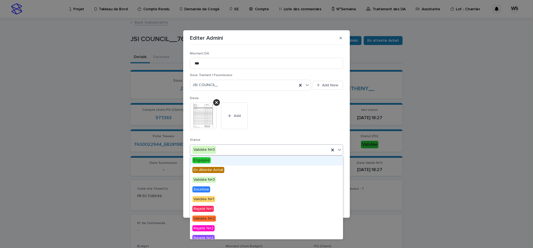
click at [339, 148] on icon at bounding box center [339, 150] width 6 height 6
click at [207, 160] on span "Engagée" at bounding box center [201, 160] width 18 height 6
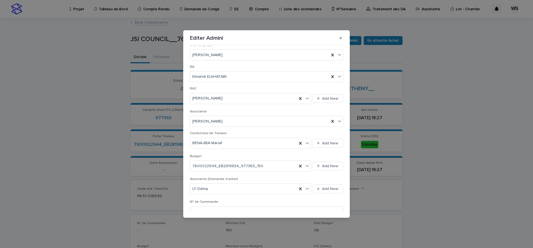
scroll to position [186, 0]
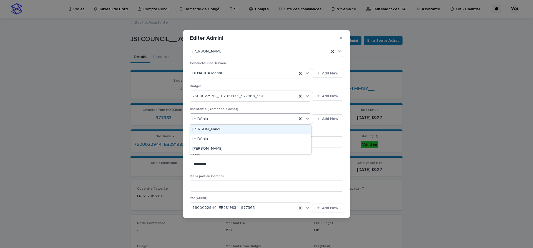
click at [306, 118] on icon at bounding box center [306, 119] width 3 height 2
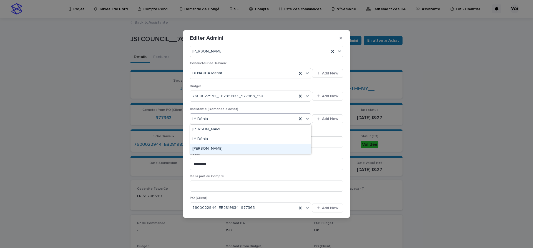
click at [222, 147] on div "[PERSON_NAME]" at bounding box center [250, 149] width 121 height 10
click at [222, 143] on input at bounding box center [266, 141] width 153 height 11
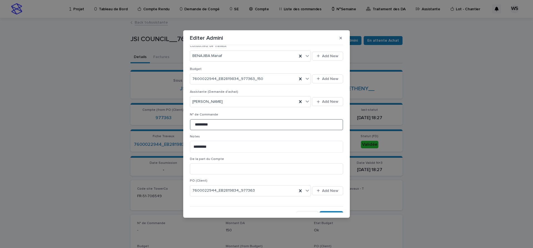
scroll to position [211, 0]
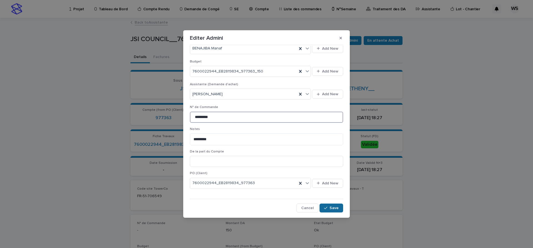
type input "*********"
click at [336, 206] on span "Save" at bounding box center [333, 208] width 9 height 4
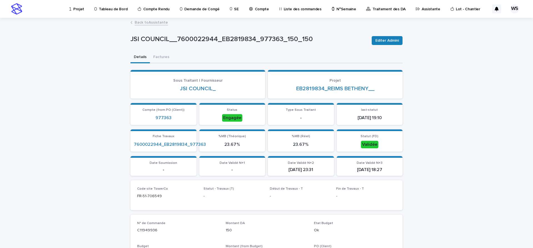
click at [155, 22] on link "Back to Assistante" at bounding box center [151, 22] width 33 height 6
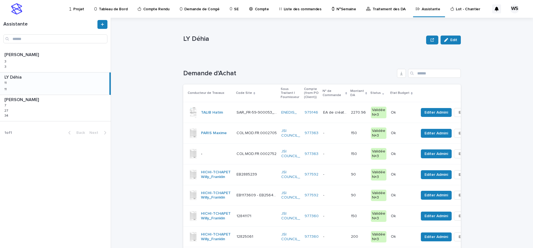
click at [346, 134] on p at bounding box center [334, 133] width 23 height 5
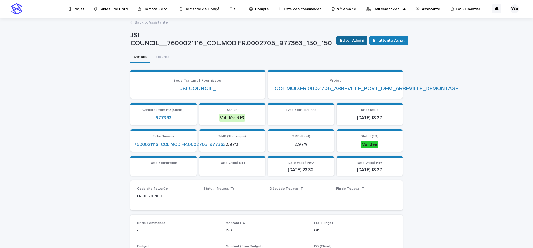
click at [348, 42] on span "Editer Admini" at bounding box center [352, 41] width 24 height 6
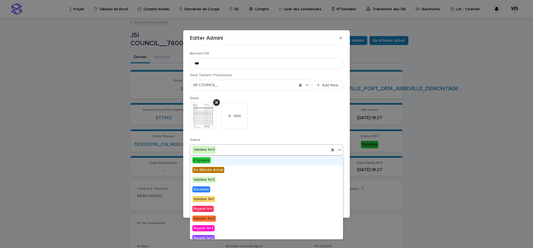
click at [340, 150] on icon at bounding box center [339, 150] width 3 height 2
click at [209, 159] on span "Engagée" at bounding box center [201, 160] width 18 height 6
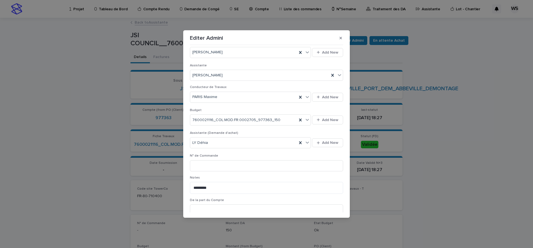
scroll to position [163, 0]
click at [308, 143] on icon at bounding box center [307, 142] width 6 height 6
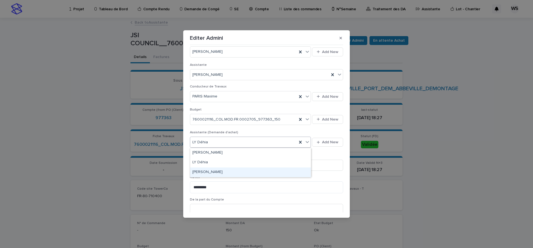
click at [212, 171] on div "[PERSON_NAME]" at bounding box center [250, 172] width 121 height 10
click at [215, 168] on input at bounding box center [266, 165] width 153 height 11
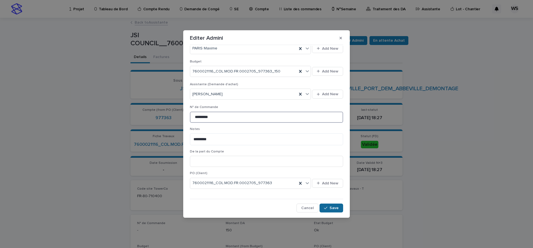
type input "*********"
click at [334, 207] on span "Save" at bounding box center [333, 208] width 9 height 4
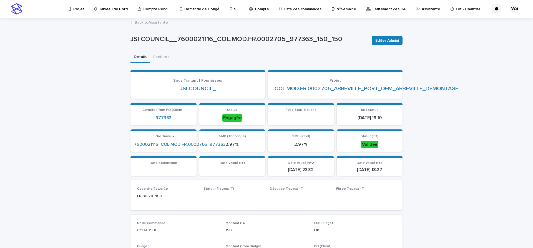
click at [157, 22] on link "Back to Assistante" at bounding box center [151, 22] width 33 height 6
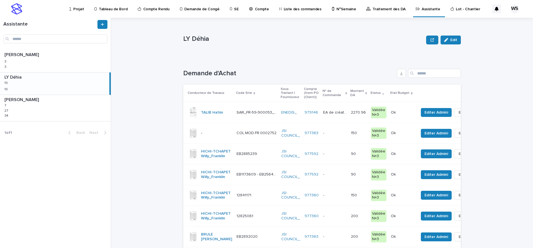
click at [346, 134] on p at bounding box center [334, 133] width 23 height 5
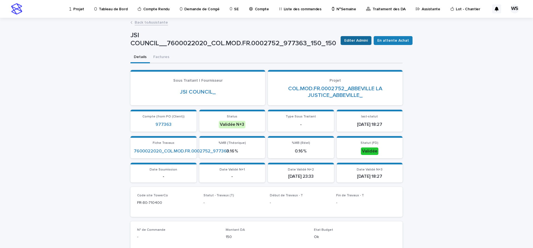
click at [361, 42] on span "Editer Admini" at bounding box center [356, 41] width 24 height 6
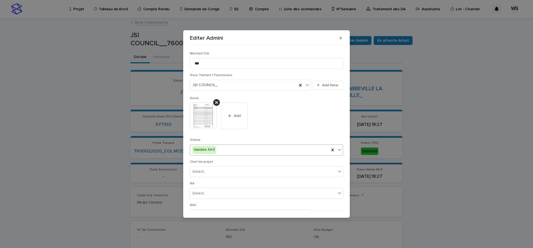
click at [339, 150] on icon at bounding box center [339, 150] width 3 height 2
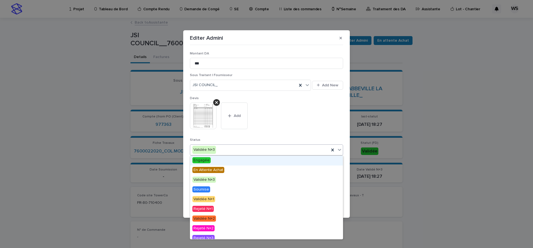
click at [201, 159] on span "Engagée" at bounding box center [201, 160] width 18 height 6
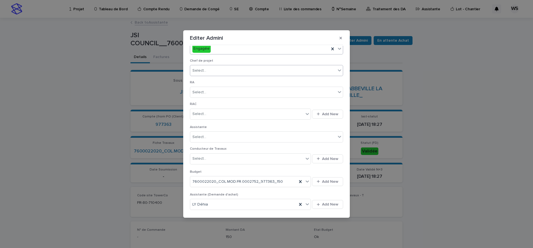
scroll to position [140, 0]
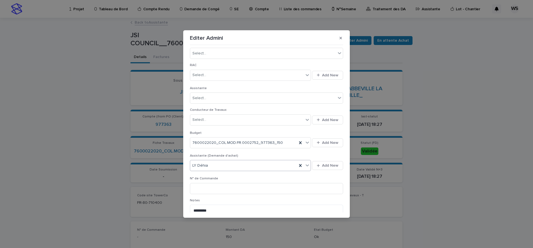
click at [306, 165] on icon at bounding box center [307, 165] width 6 height 6
click at [212, 194] on div "[PERSON_NAME]" at bounding box center [250, 196] width 121 height 10
click at [214, 191] on input at bounding box center [266, 188] width 153 height 11
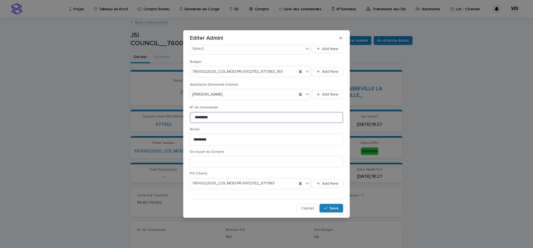
scroll to position [211, 0]
type input "*********"
click at [333, 208] on span "Save" at bounding box center [333, 208] width 9 height 4
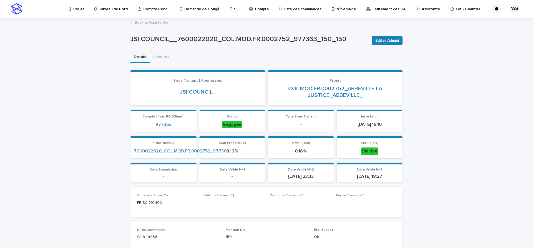
click at [164, 22] on link "Back to Assistante" at bounding box center [151, 22] width 33 height 6
